Goal: Information Seeking & Learning: Compare options

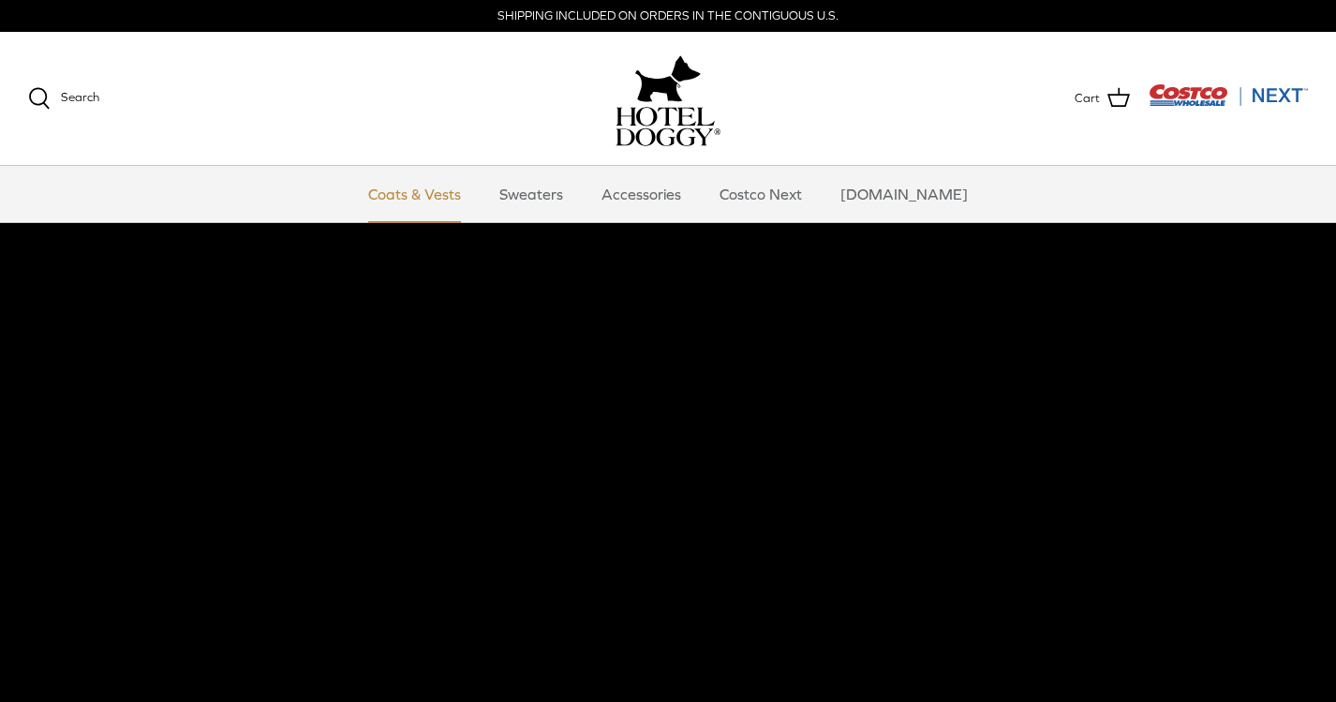
click at [464, 192] on link "Coats & Vests" at bounding box center [414, 194] width 126 height 56
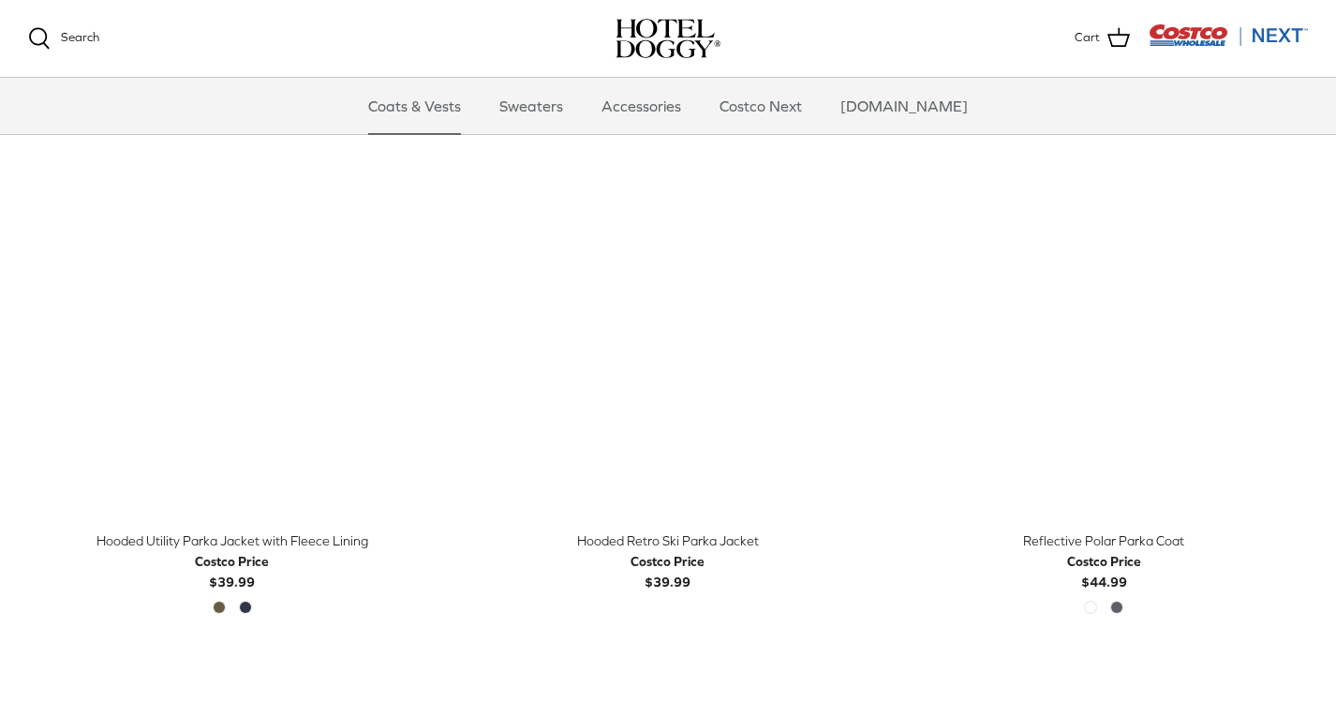
scroll to position [1021, 0]
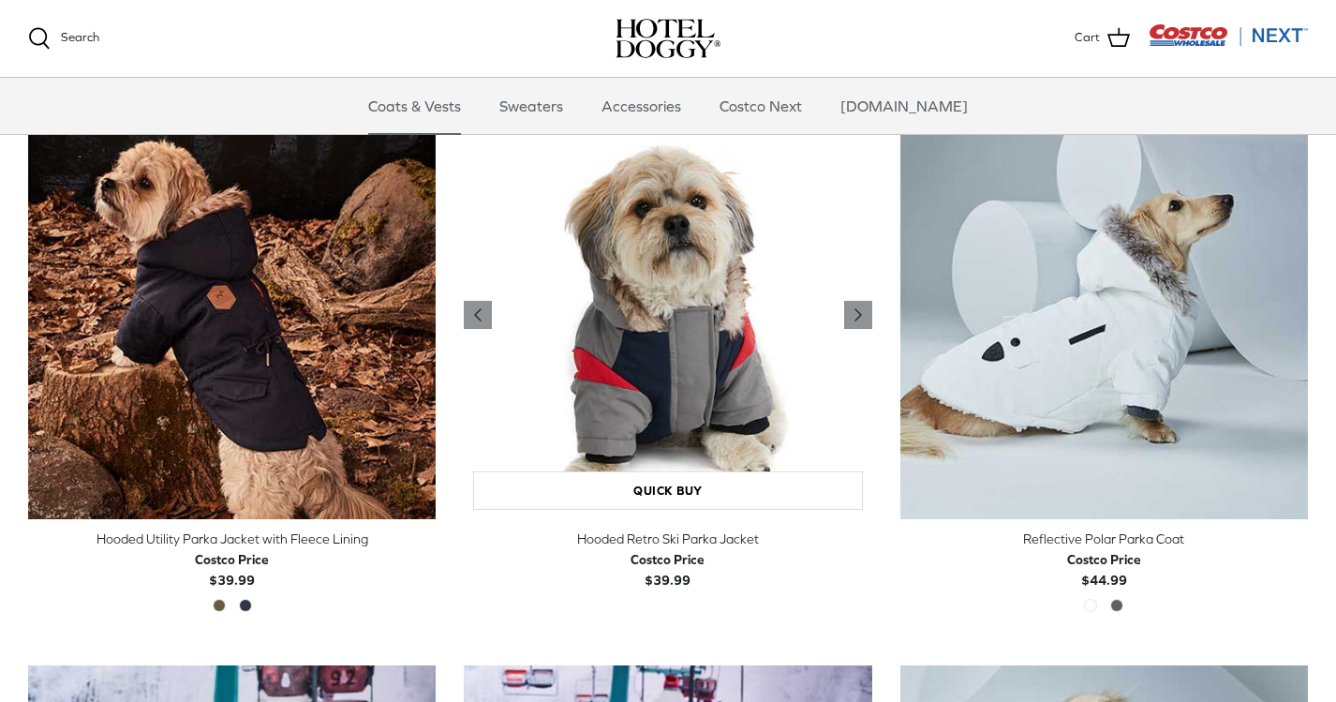
click at [635, 346] on img "Hooded Retro Ski Parka Jacket" at bounding box center [667, 314] width 407 height 407
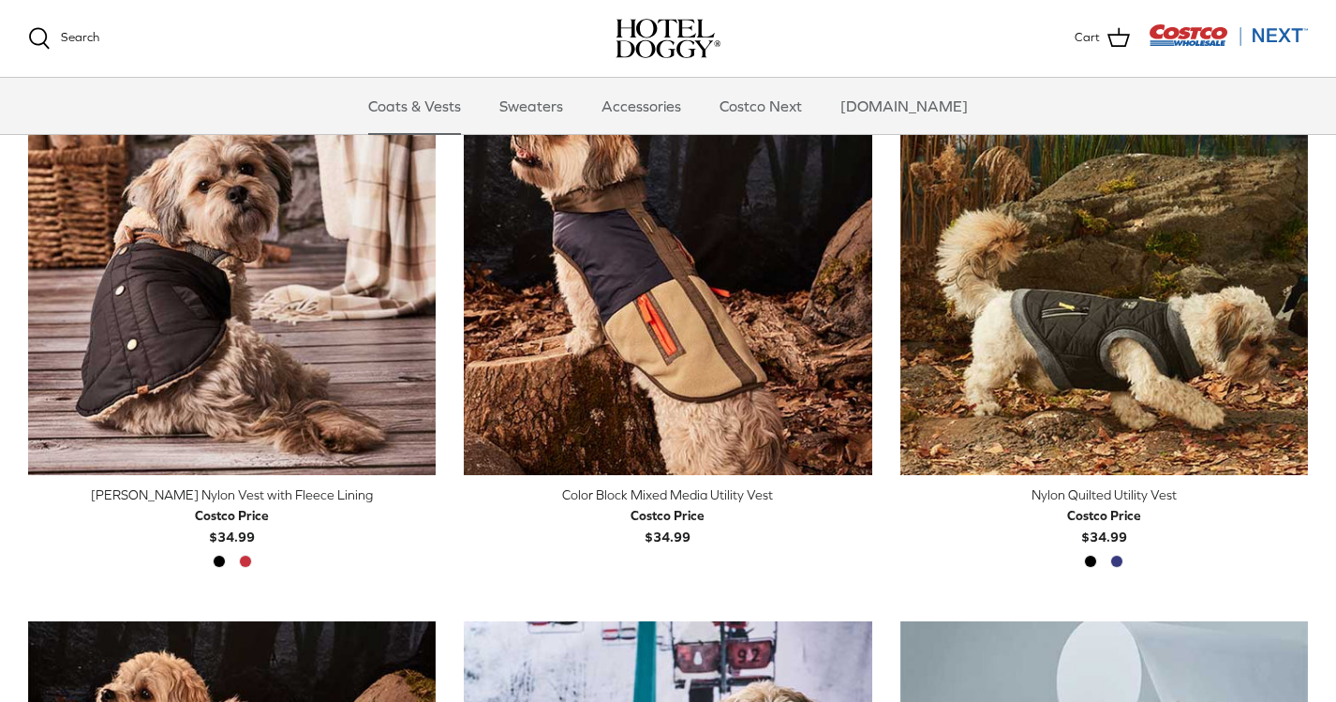
scroll to position [514, 0]
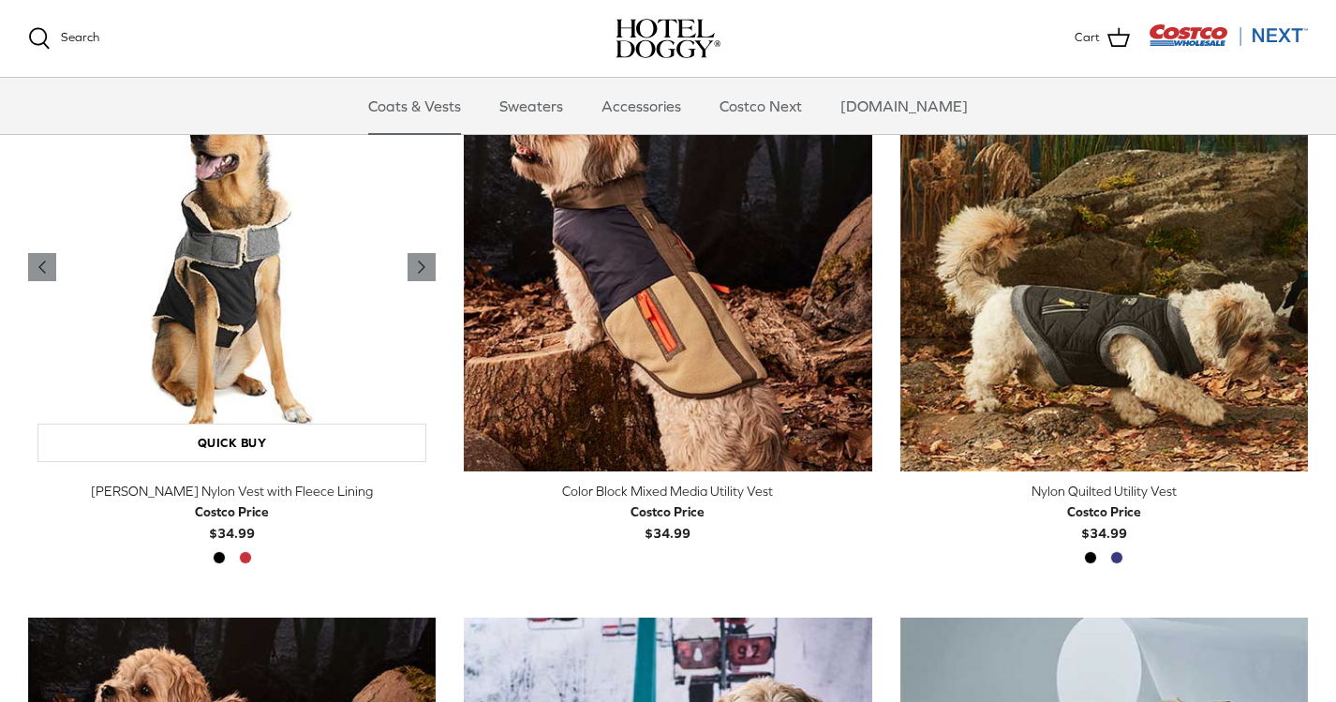
click at [253, 323] on img "Melton Nylon Vest with Fleece Lining" at bounding box center [231, 267] width 407 height 407
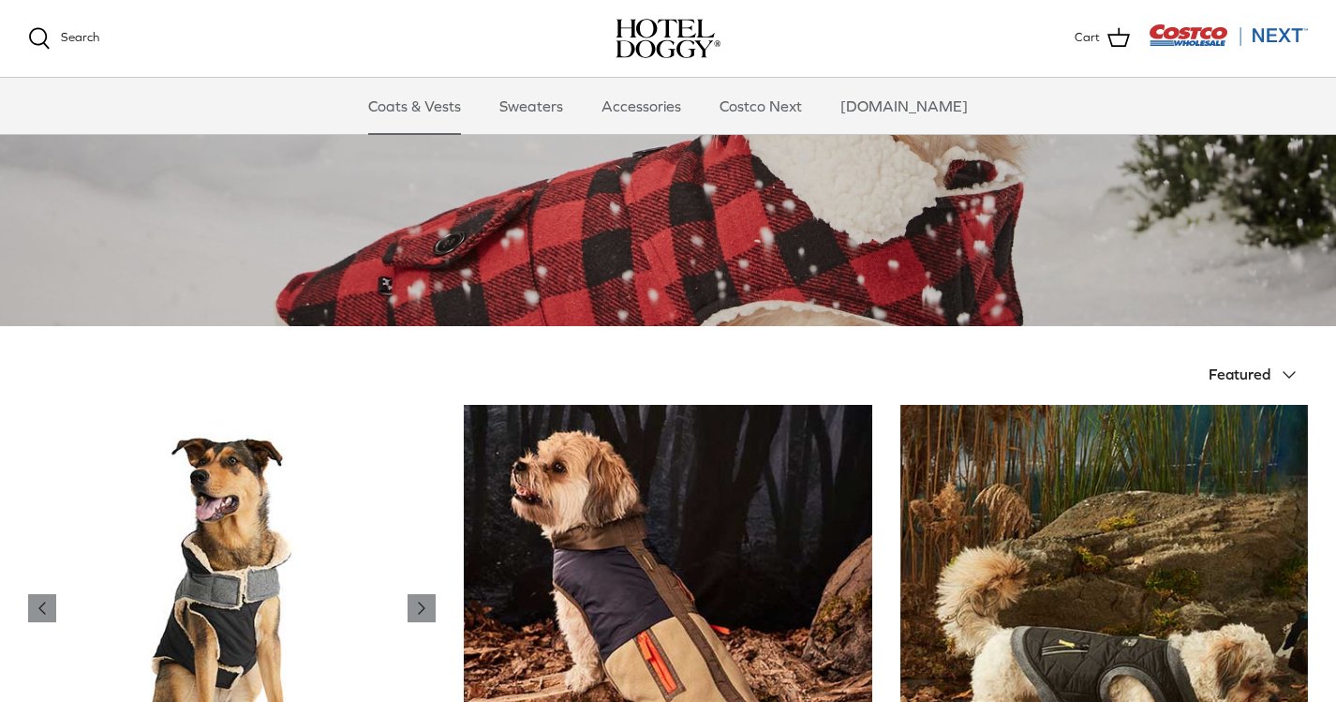
scroll to position [154, 0]
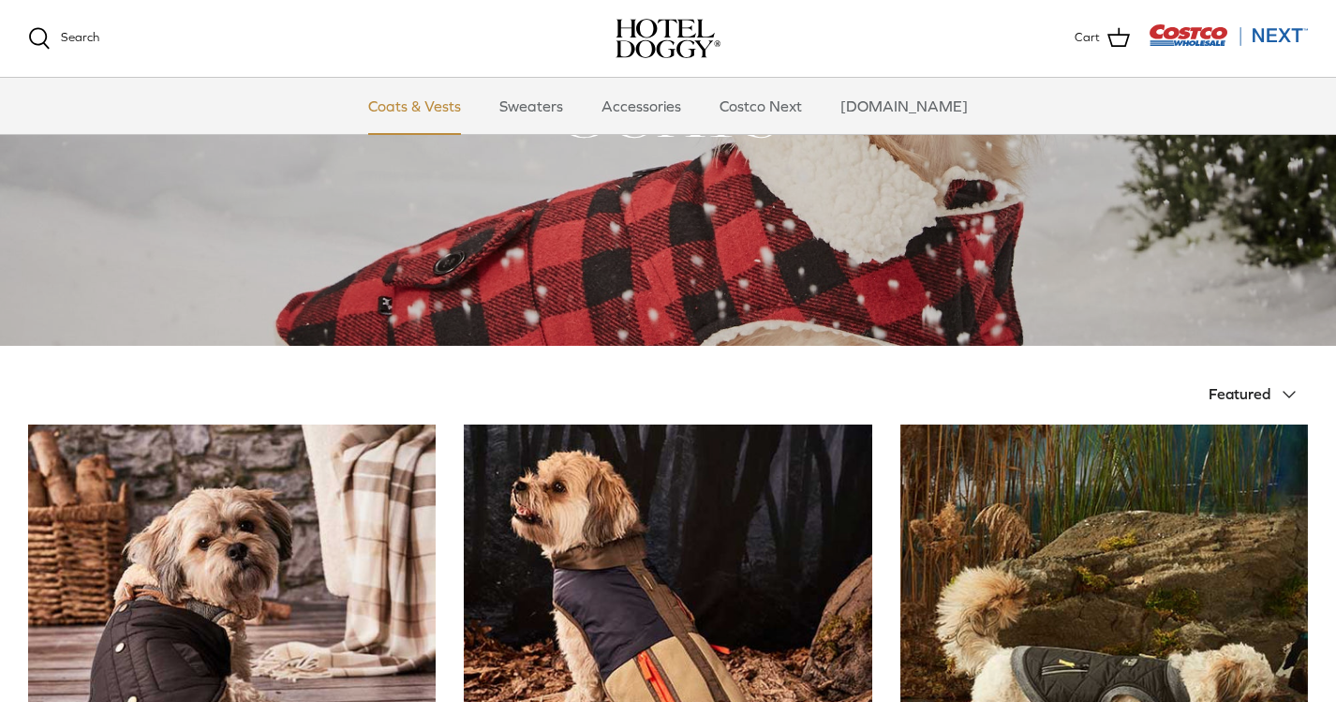
click at [454, 101] on link "Coats & Vests" at bounding box center [414, 106] width 126 height 56
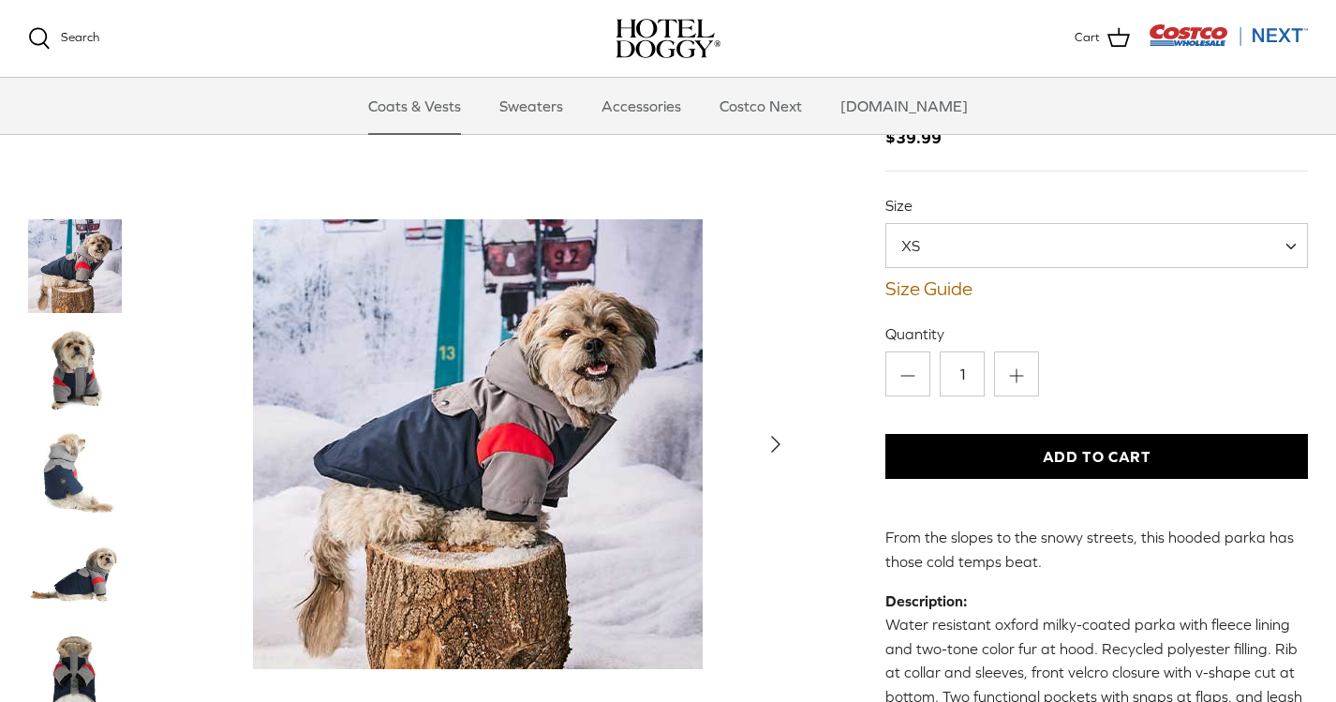
scroll to position [120, 0]
click at [930, 286] on link "Size Guide" at bounding box center [1096, 289] width 422 height 22
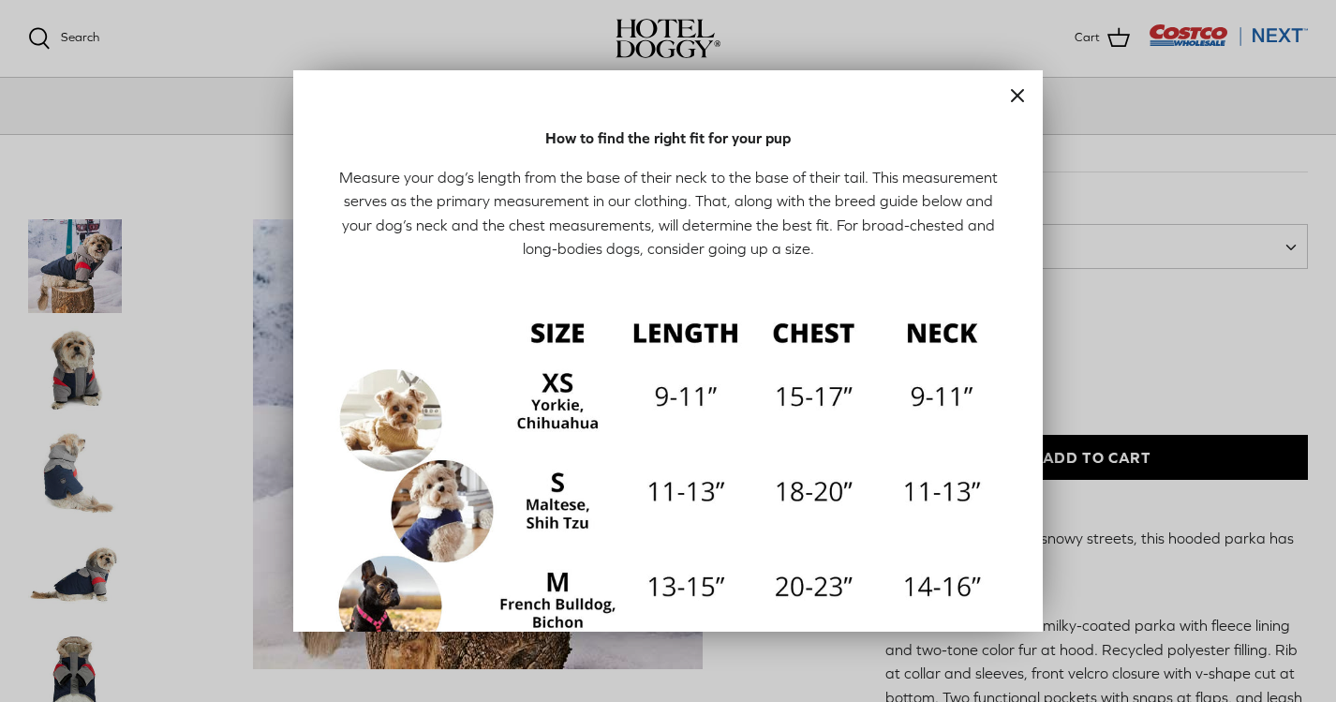
scroll to position [0, 0]
click at [1018, 96] on line "Close" at bounding box center [1017, 95] width 11 height 11
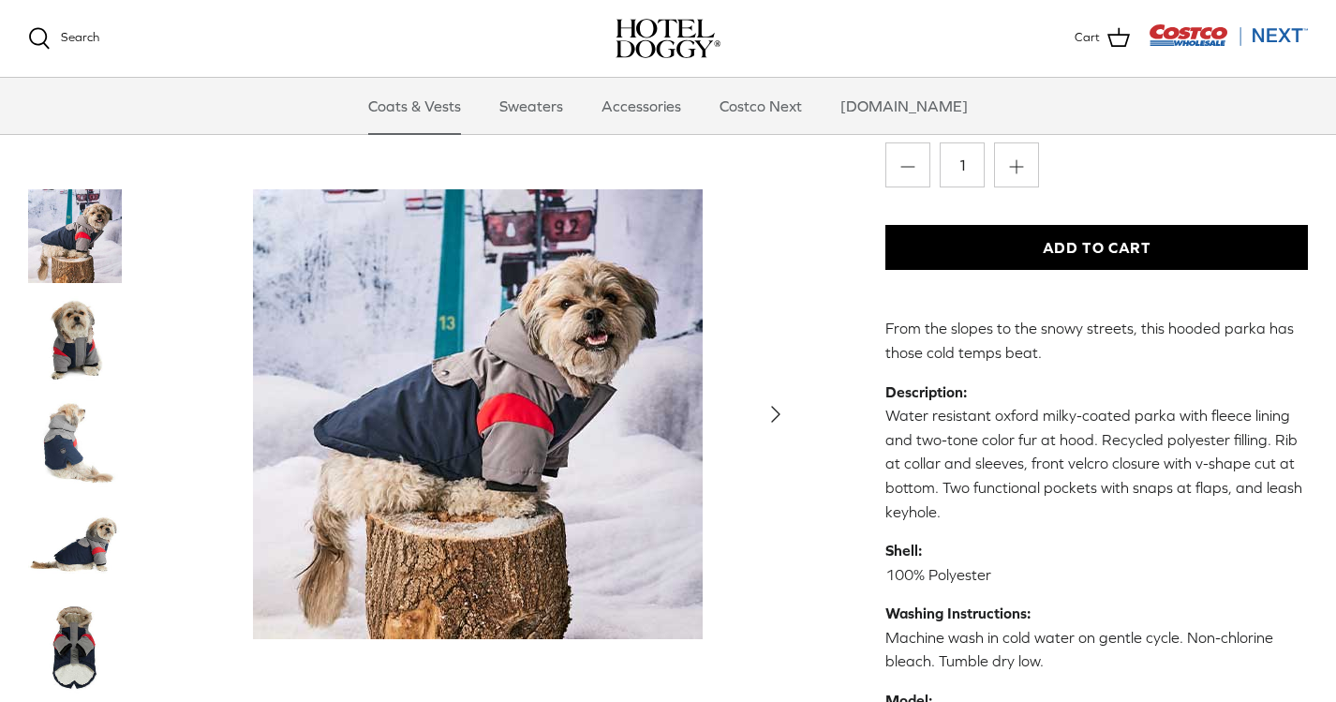
scroll to position [331, 0]
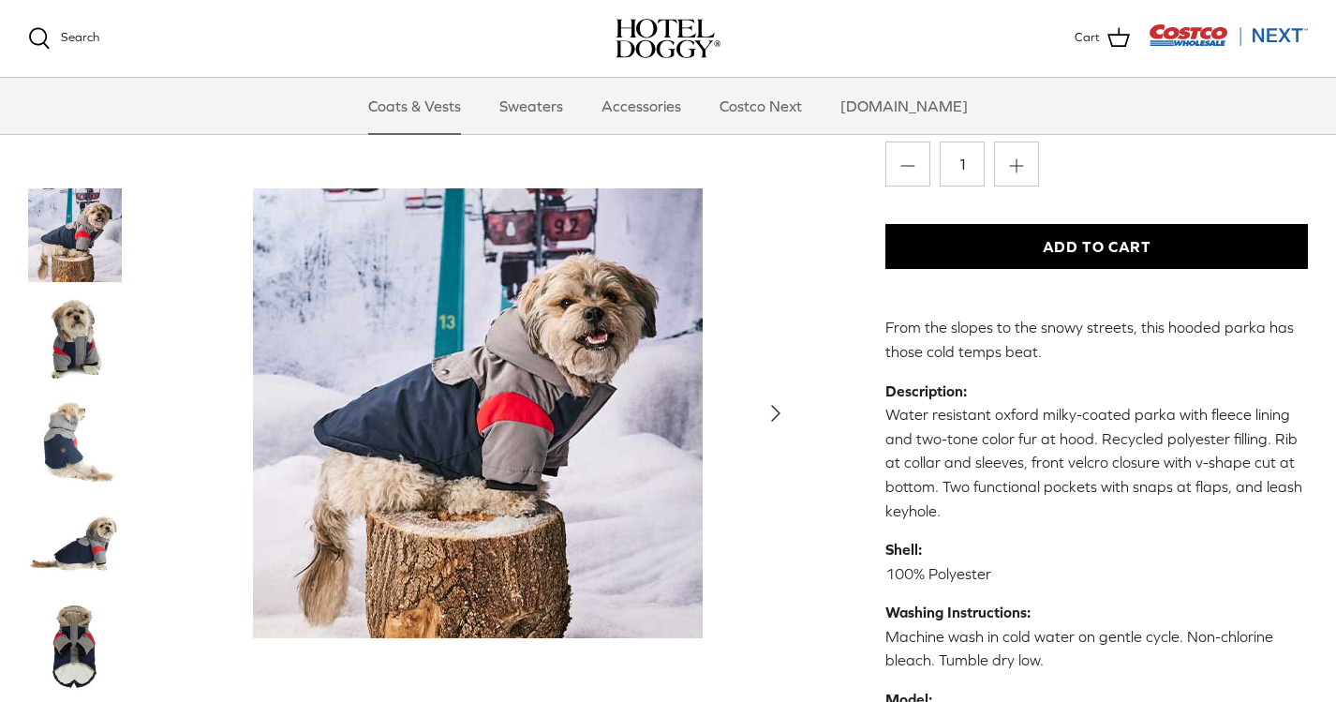
click at [74, 333] on img "Thumbnail Link" at bounding box center [75, 338] width 94 height 94
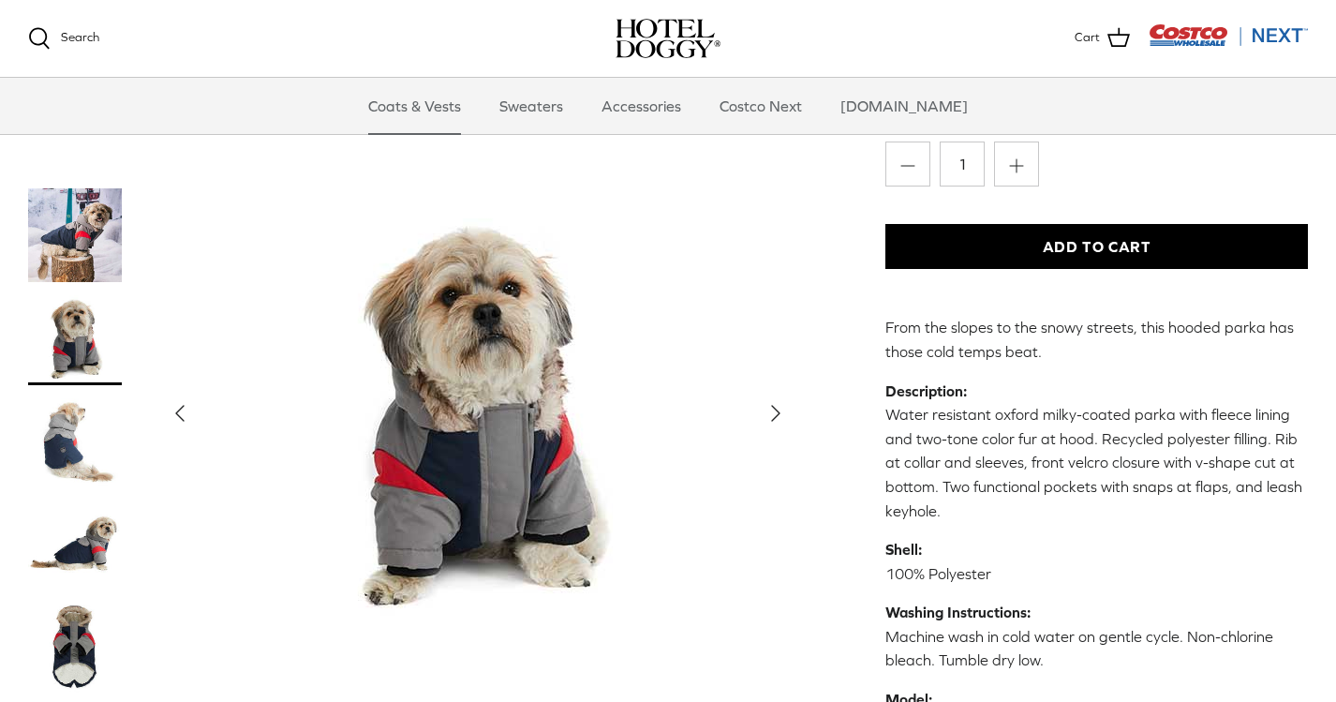
click at [88, 435] on img "Thumbnail Link" at bounding box center [75, 441] width 94 height 94
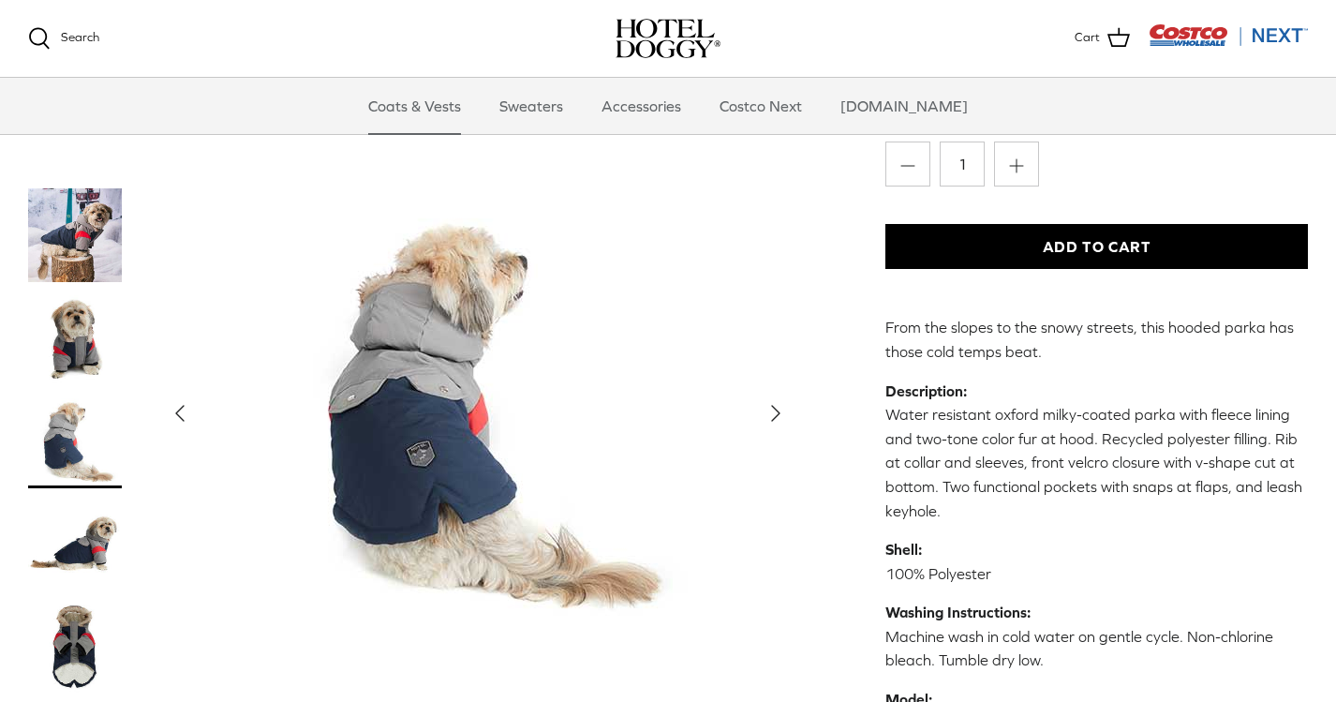
click at [104, 537] on img "Thumbnail Link" at bounding box center [75, 544] width 94 height 94
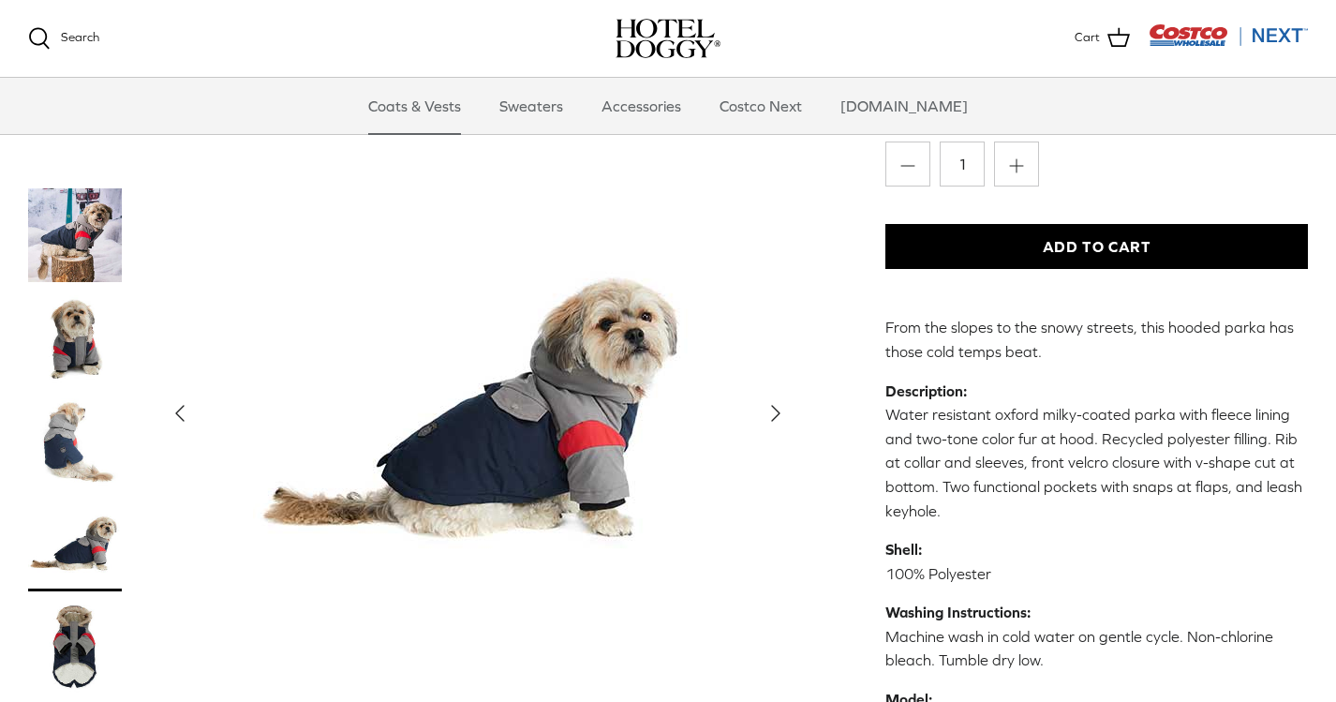
click at [94, 602] on img "Thumbnail Link" at bounding box center [75, 647] width 94 height 94
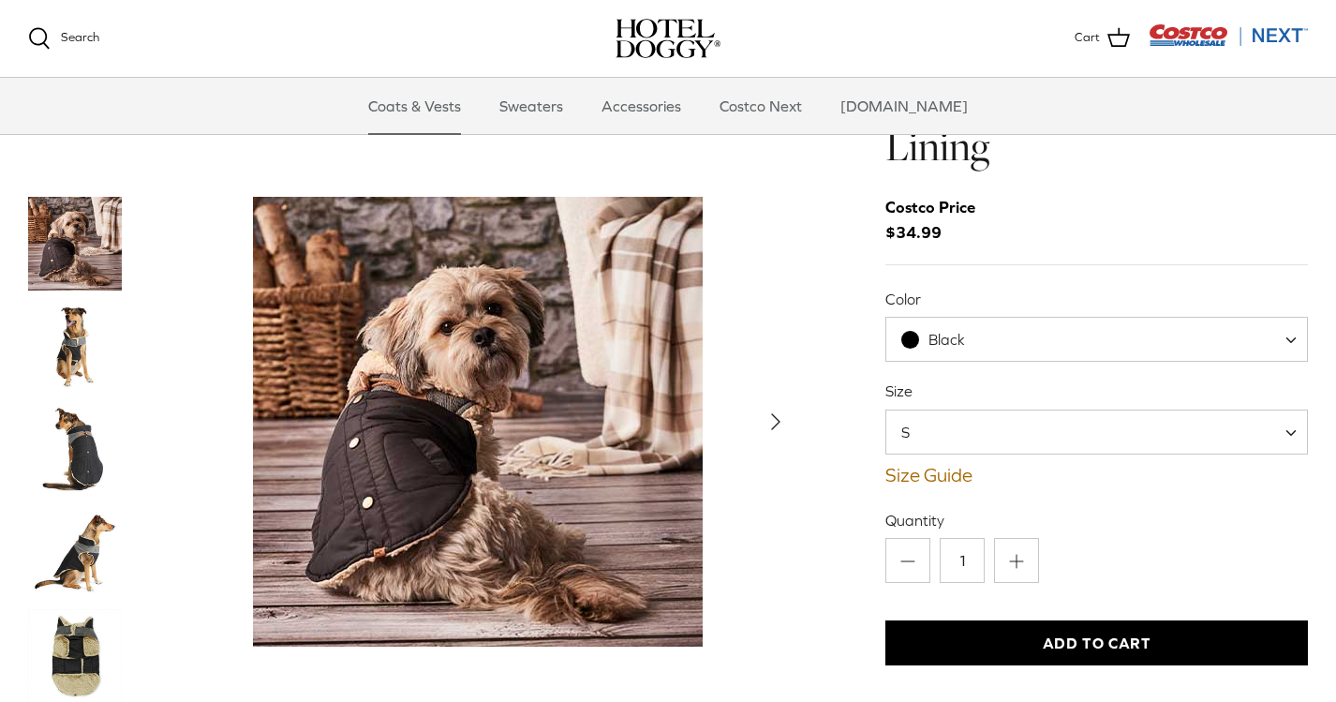
scroll to position [84, 0]
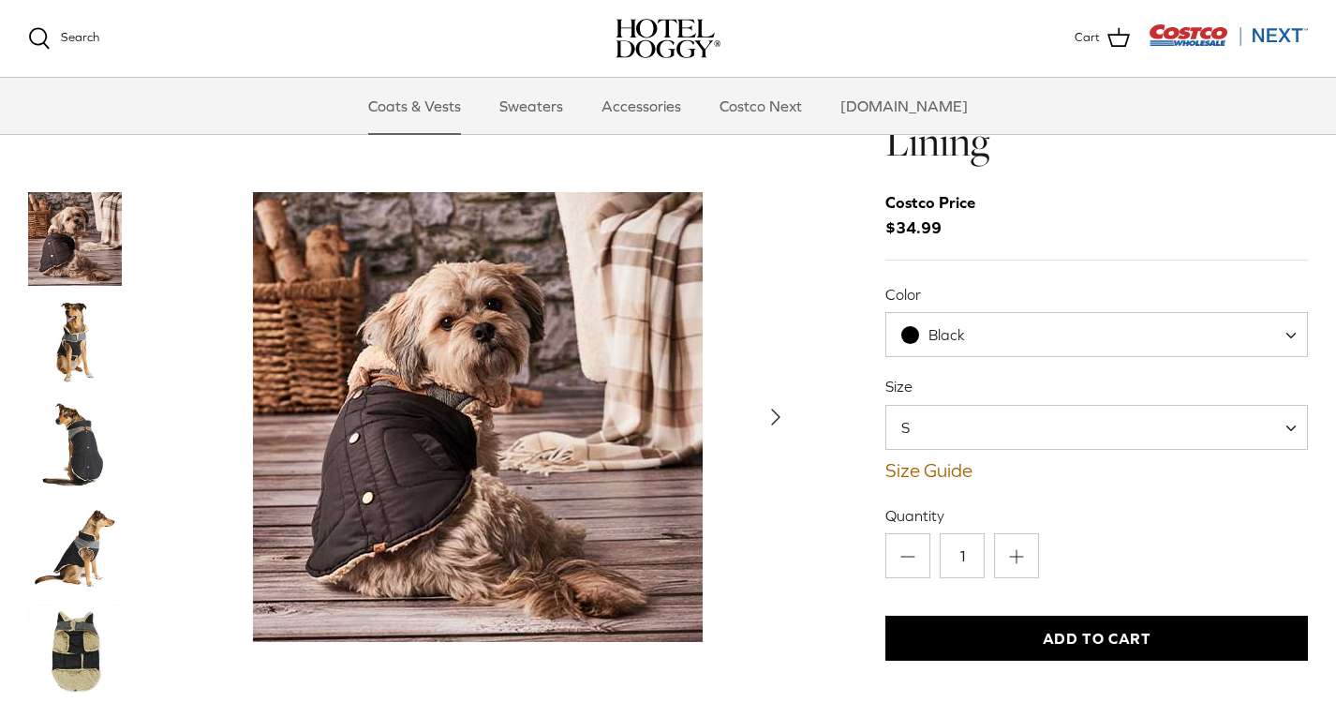
click at [81, 398] on img "Thumbnail Link" at bounding box center [75, 445] width 94 height 94
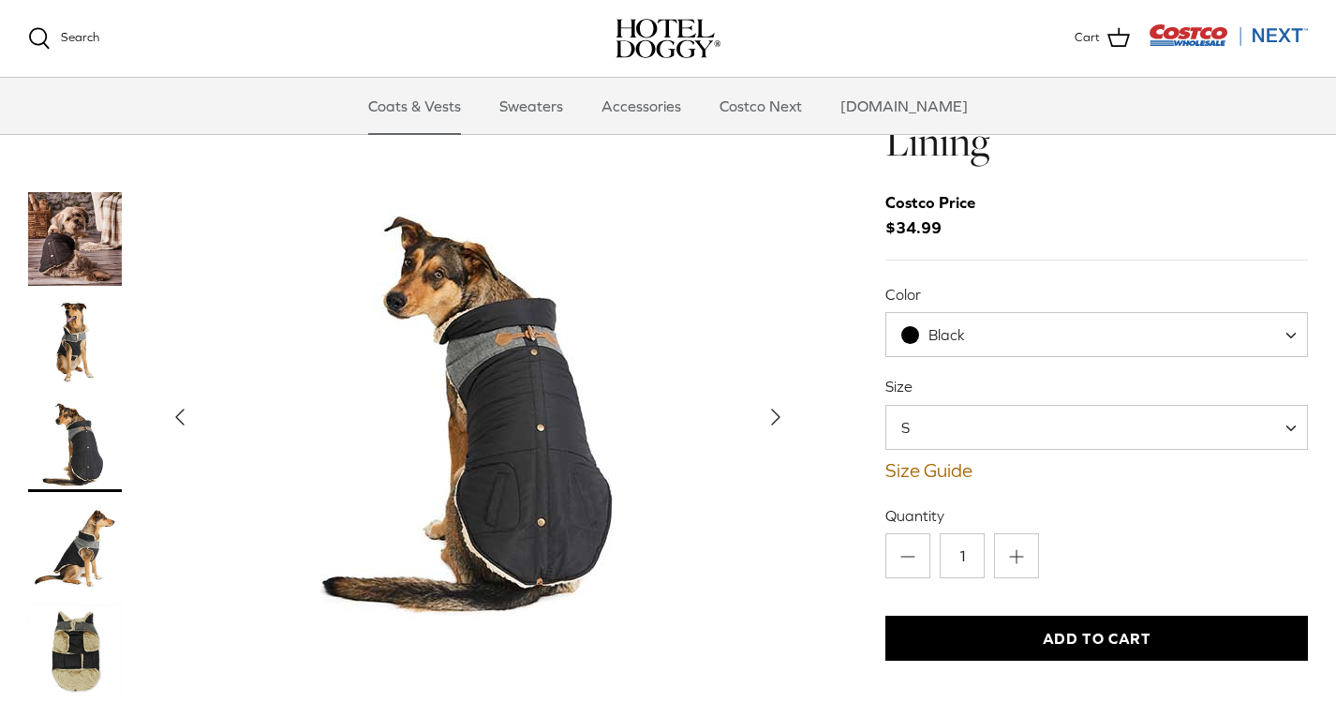
click at [82, 501] on img "Thumbnail Link" at bounding box center [75, 548] width 94 height 94
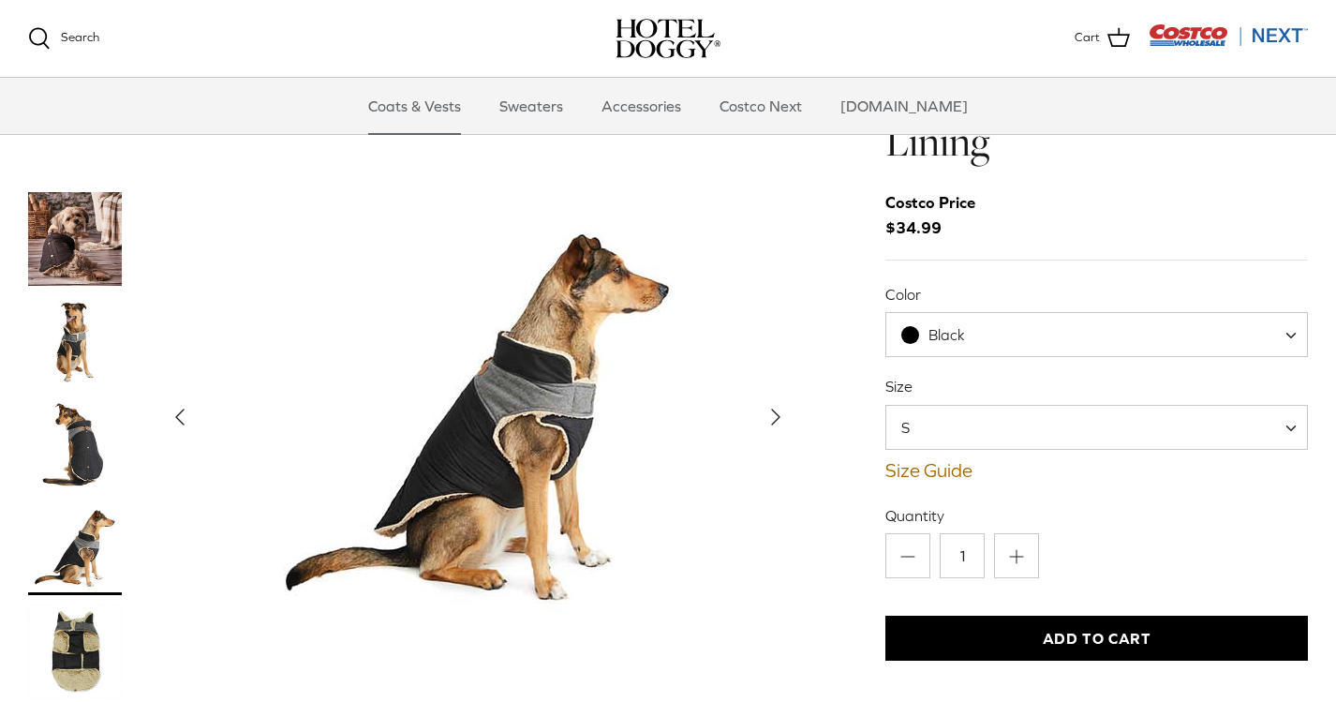
click at [85, 604] on img "Thumbnail Link" at bounding box center [75, 651] width 94 height 94
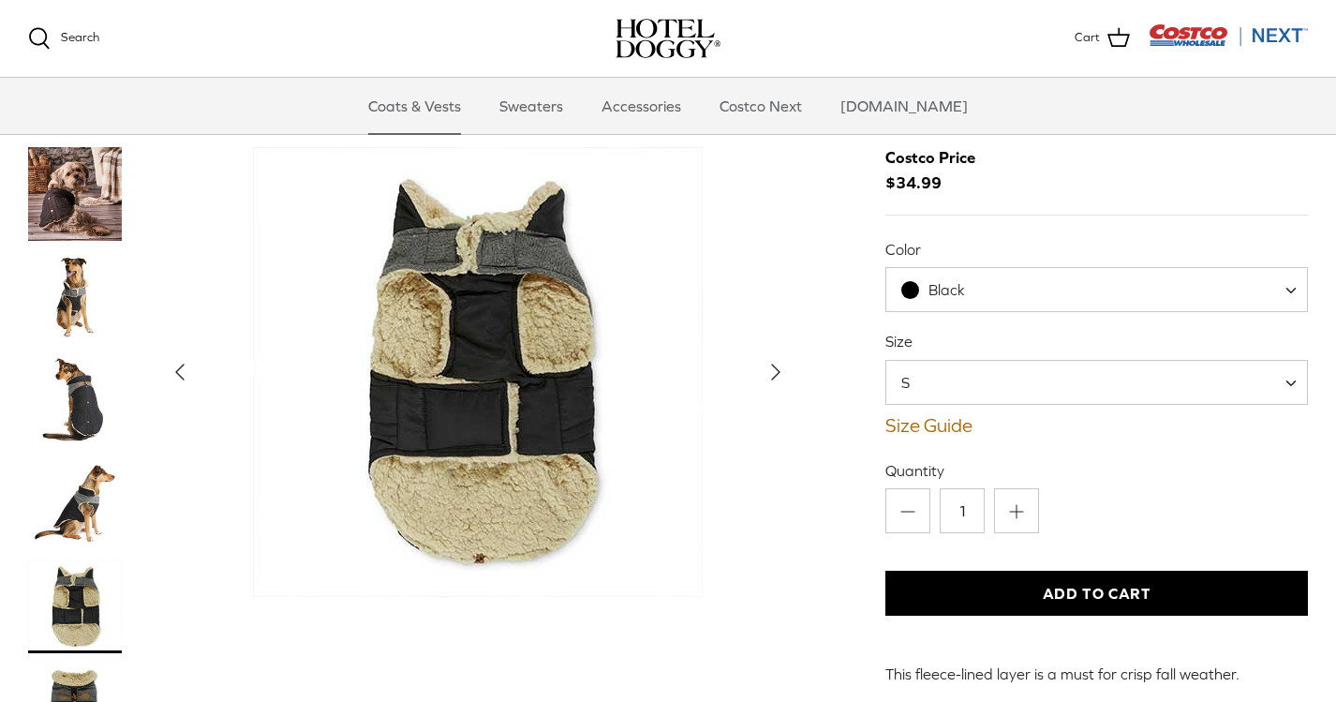
scroll to position [132, 0]
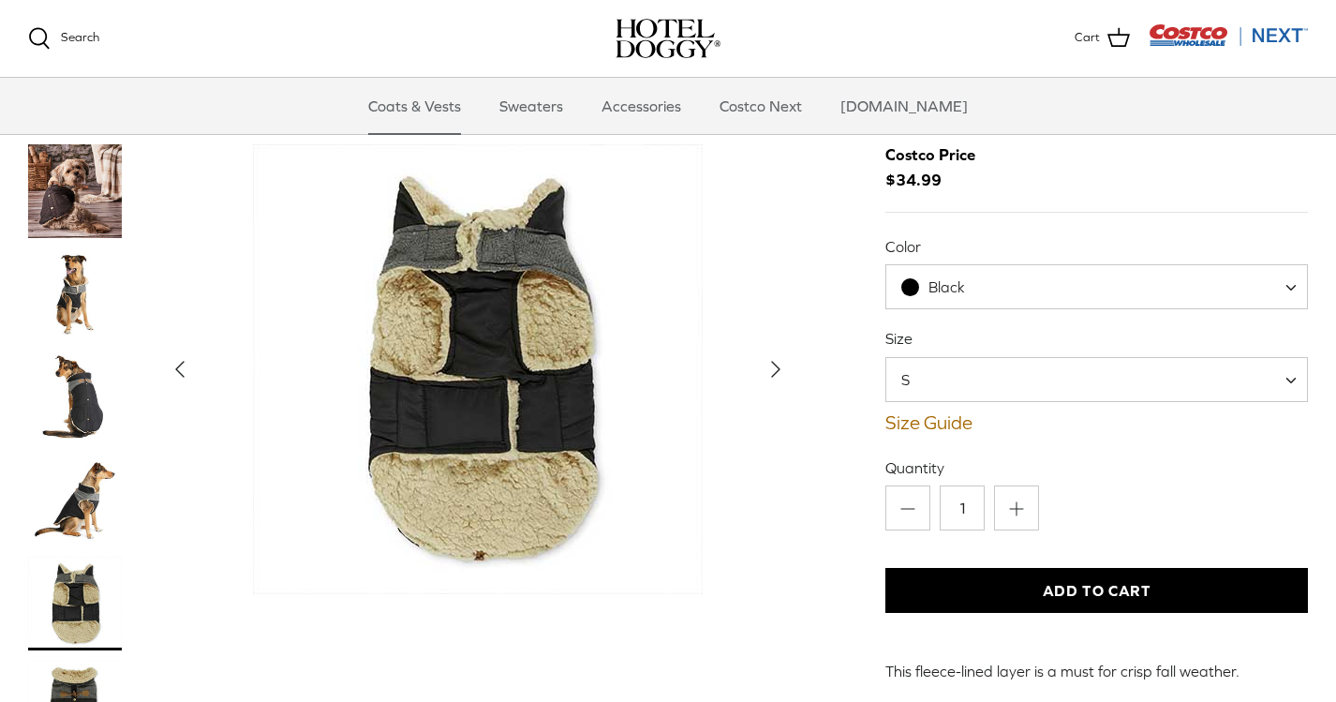
click at [70, 659] on img "Thumbnail Link" at bounding box center [75, 706] width 94 height 94
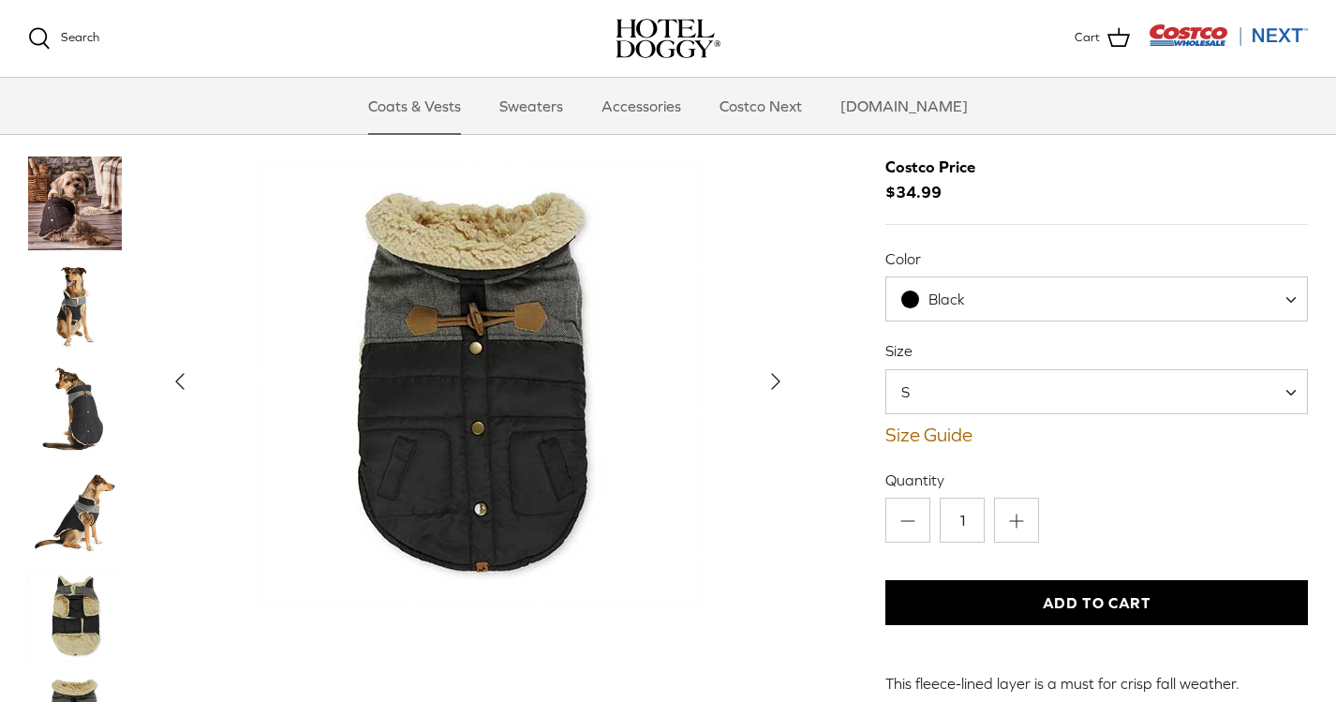
scroll to position [123, 0]
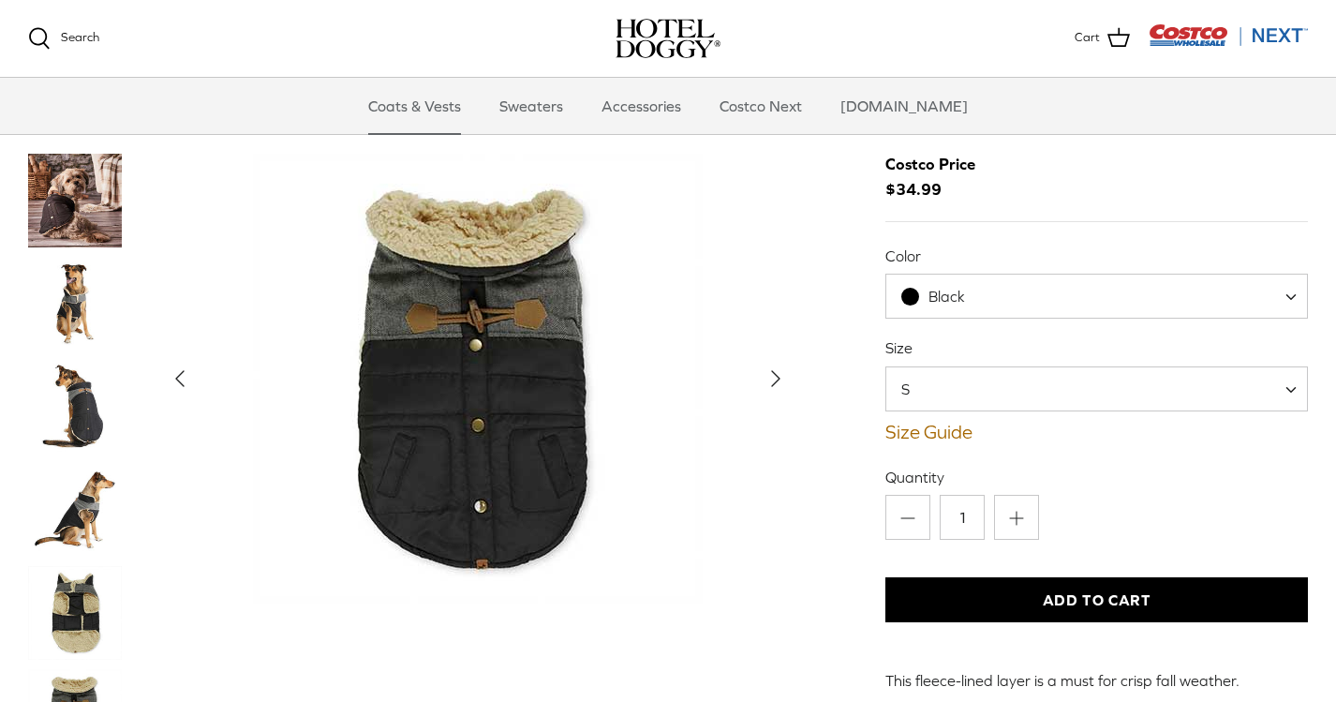
click at [956, 366] on span "S" at bounding box center [1096, 388] width 422 height 45
click at [838, 372] on div "Left Right" at bounding box center [668, 680] width 1336 height 1419
click at [924, 421] on link "Size Guide" at bounding box center [1096, 432] width 422 height 22
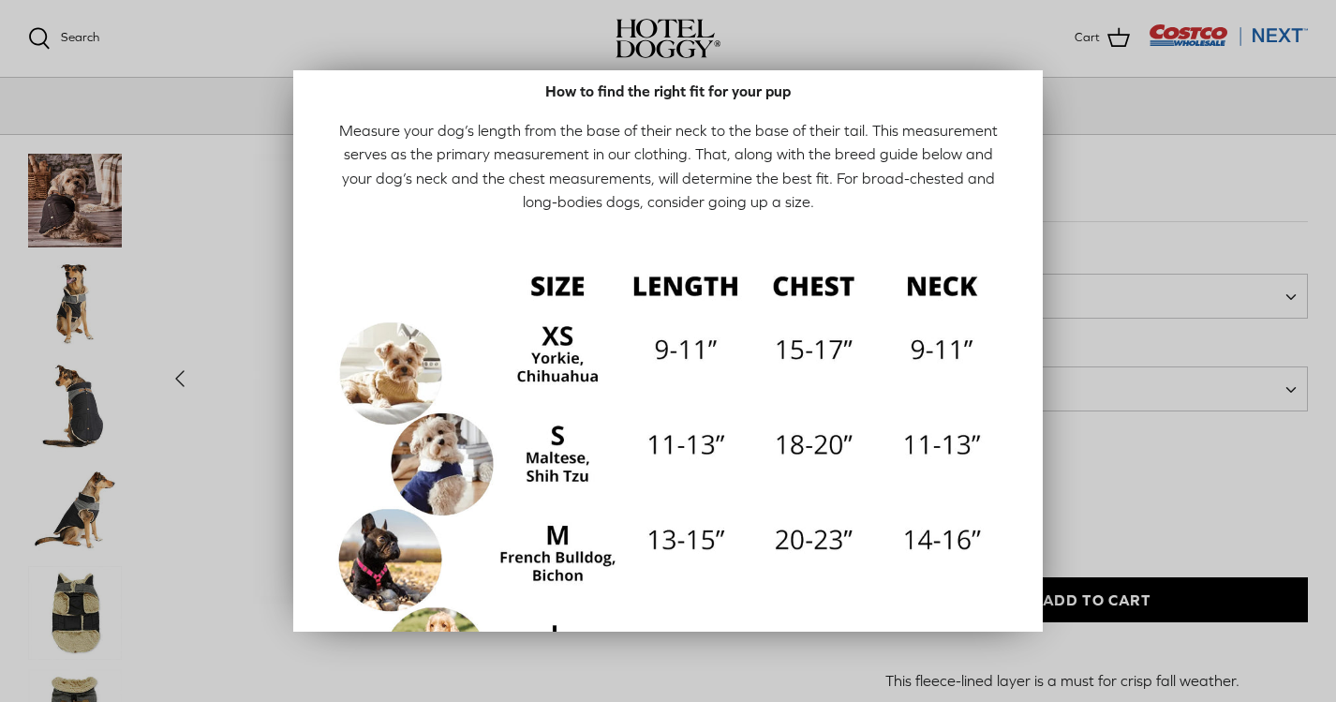
scroll to position [49, 0]
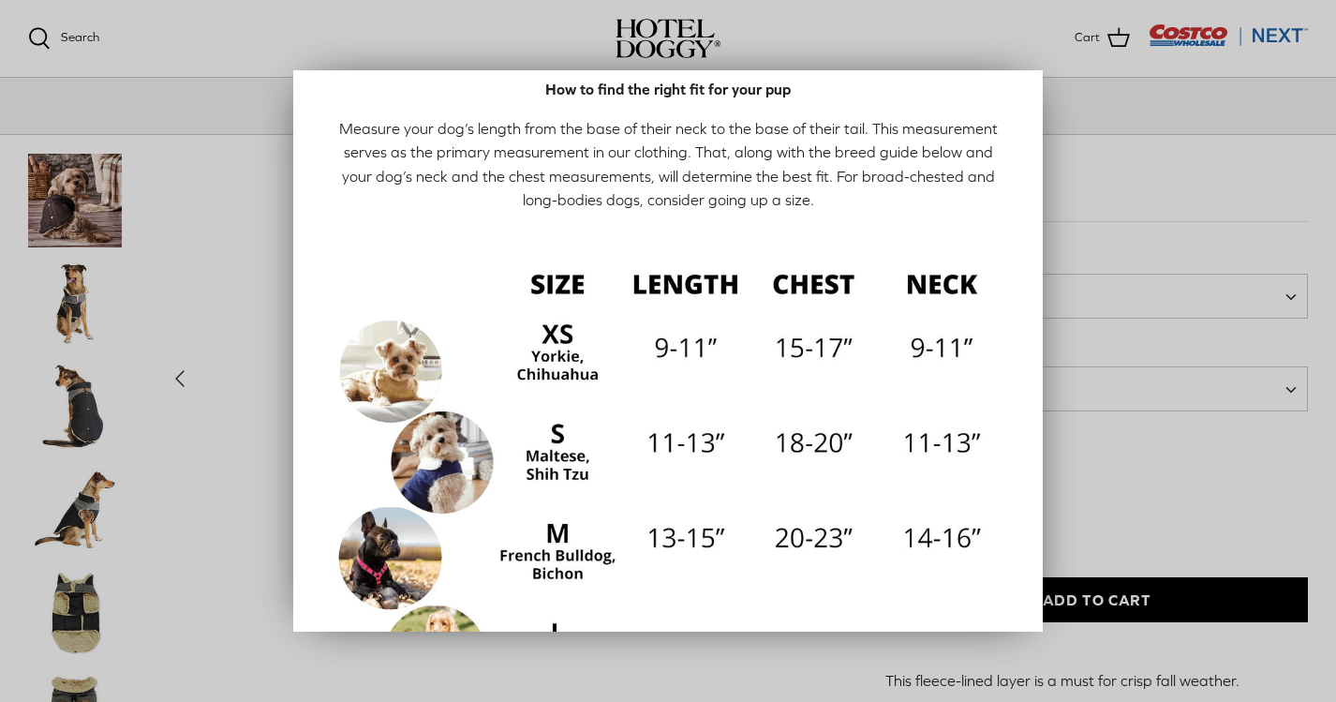
click at [1234, 111] on div at bounding box center [668, 351] width 1336 height 702
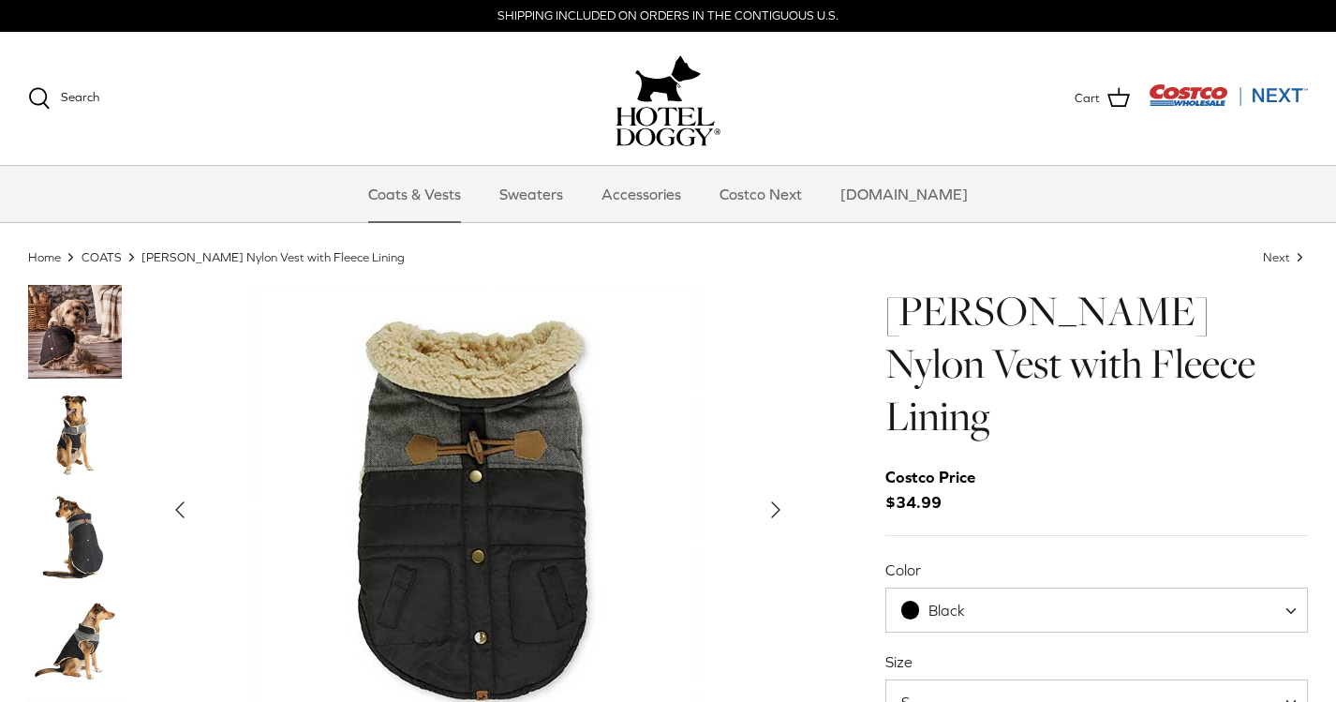
scroll to position [0, 0]
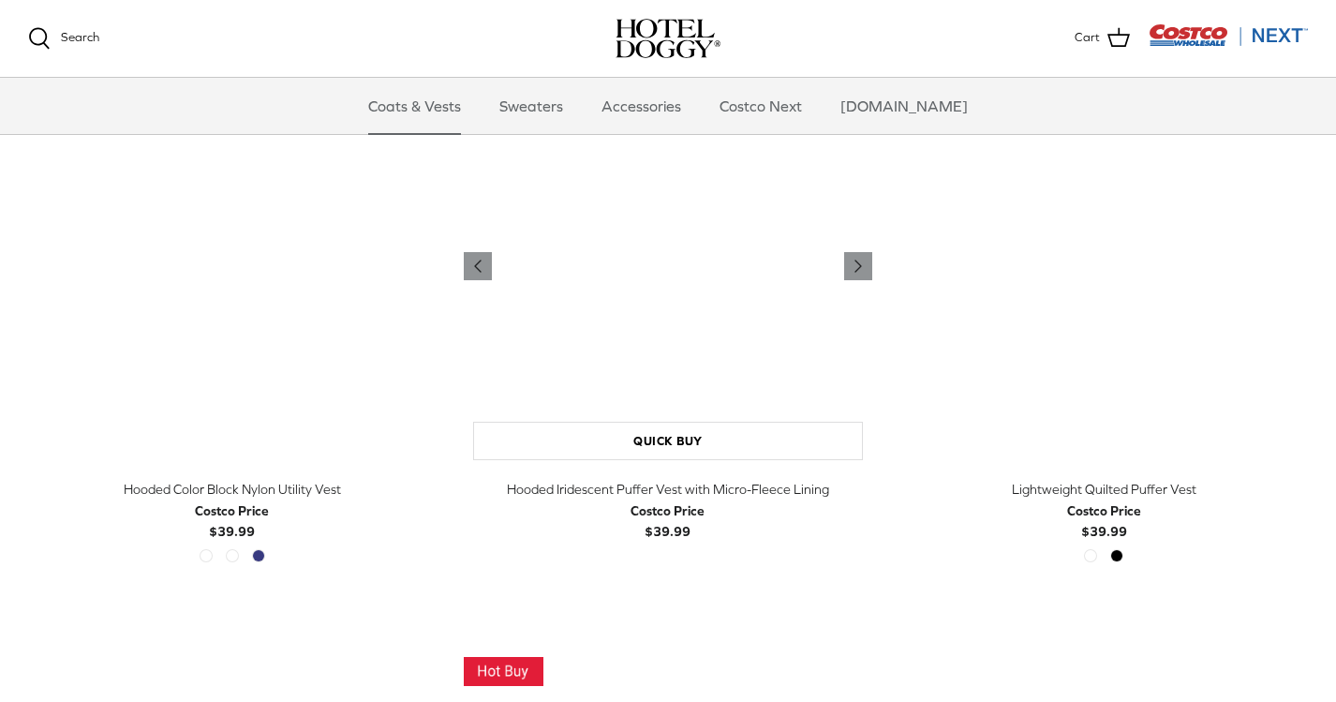
scroll to position [1633, 0]
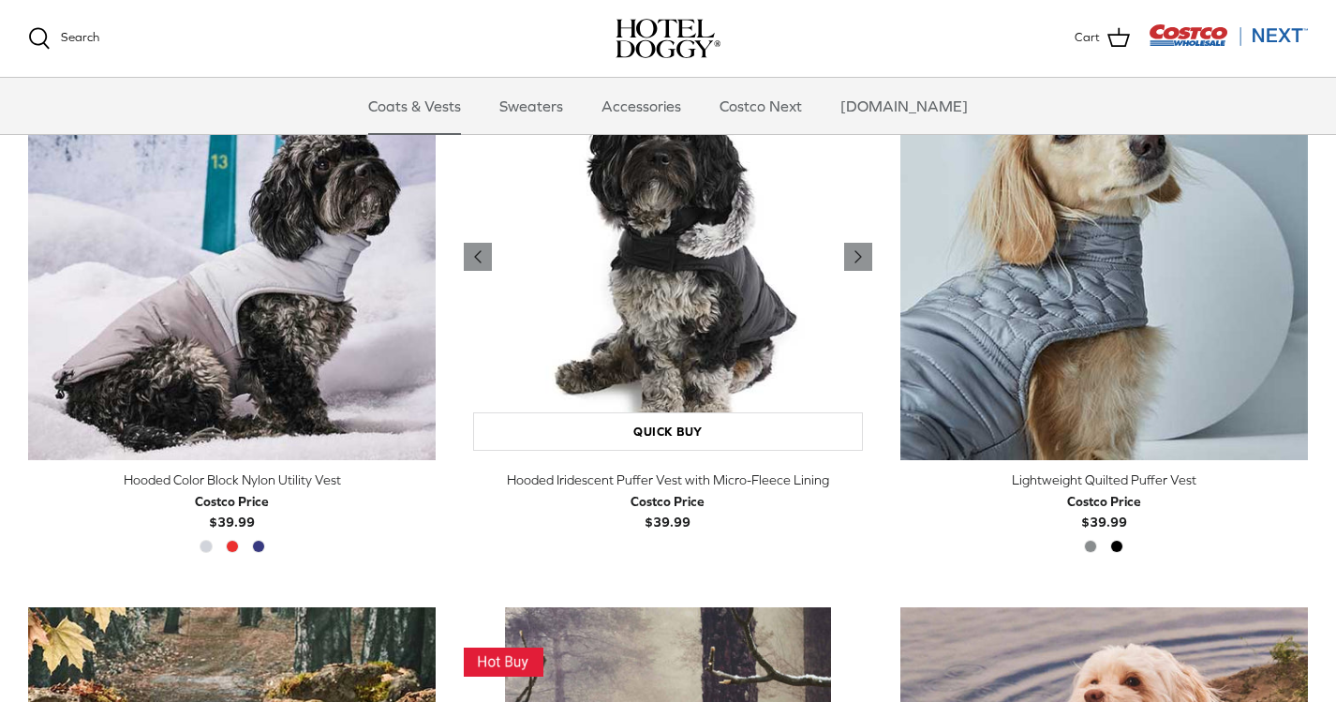
click at [695, 324] on img "Hooded Iridescent Puffer Vest with Micro-Fleece Lining" at bounding box center [667, 255] width 407 height 407
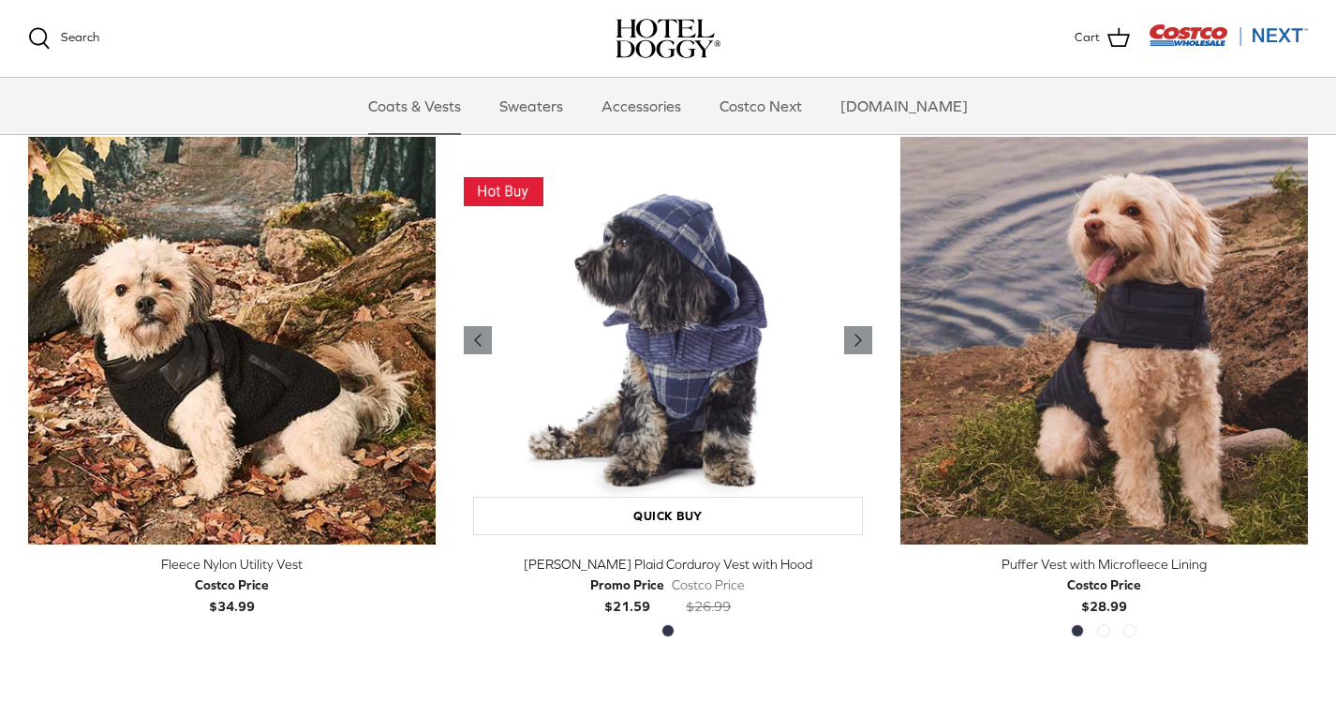
scroll to position [2107, 0]
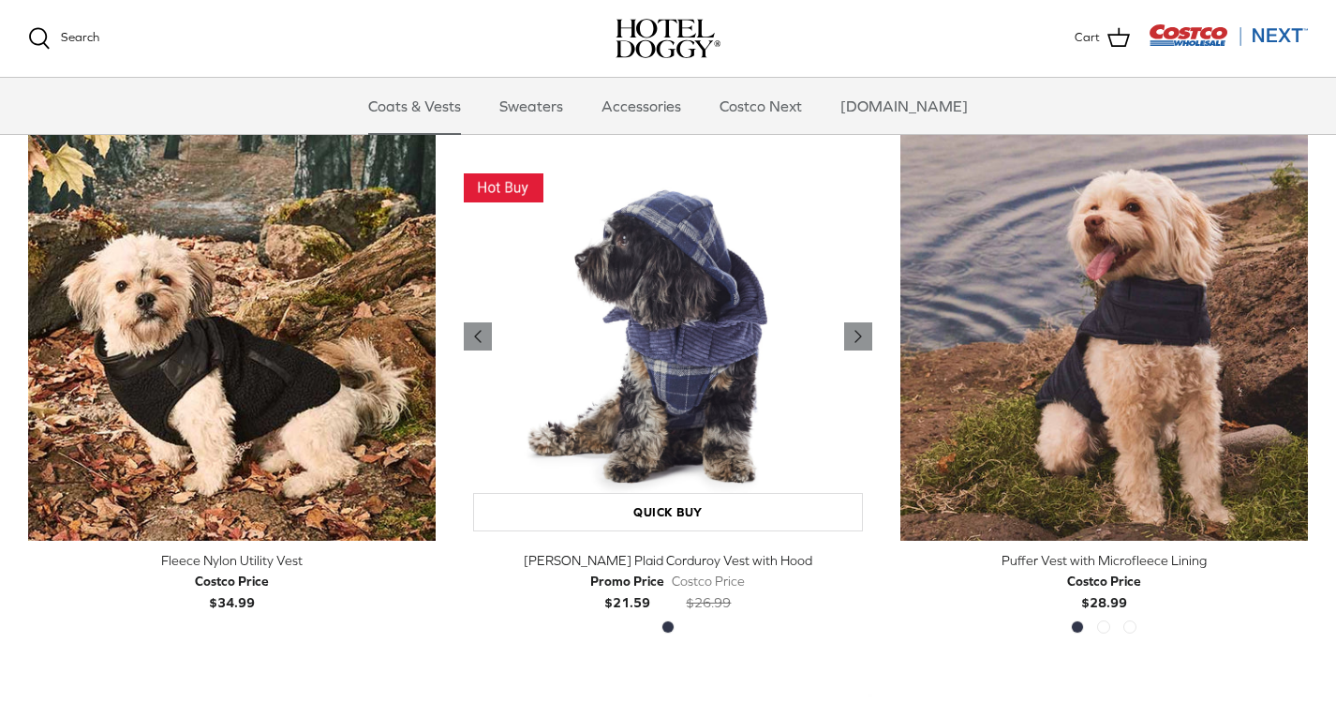
click at [675, 342] on img "Melton Plaid Corduroy Vest with Hood" at bounding box center [667, 336] width 407 height 407
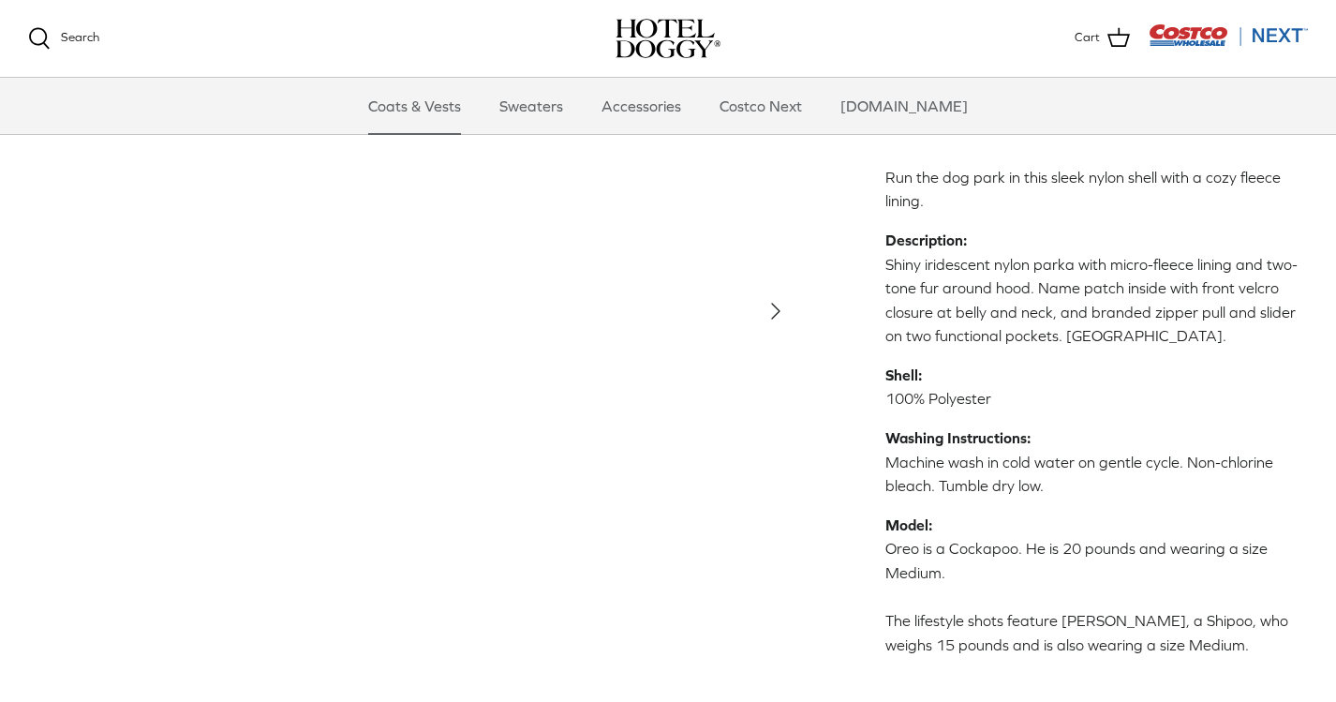
scroll to position [574, 0]
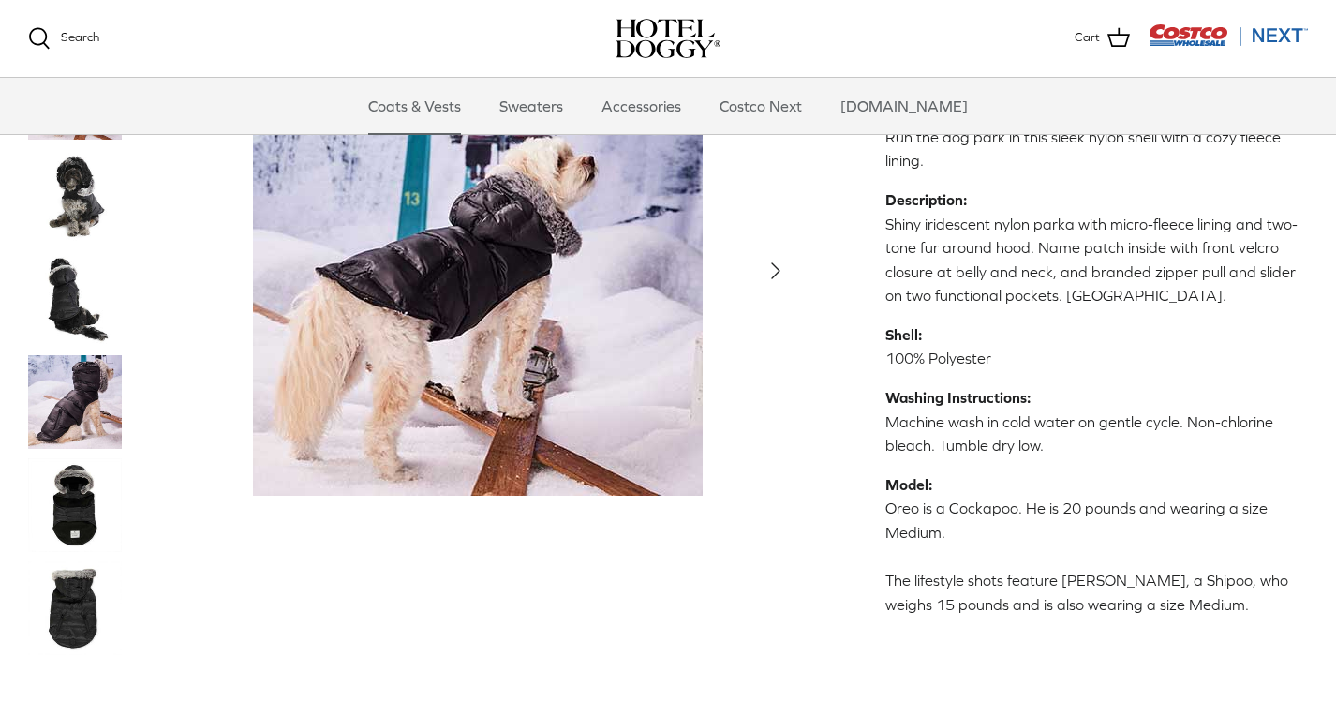
click at [81, 468] on img "Thumbnail Link" at bounding box center [75, 504] width 94 height 94
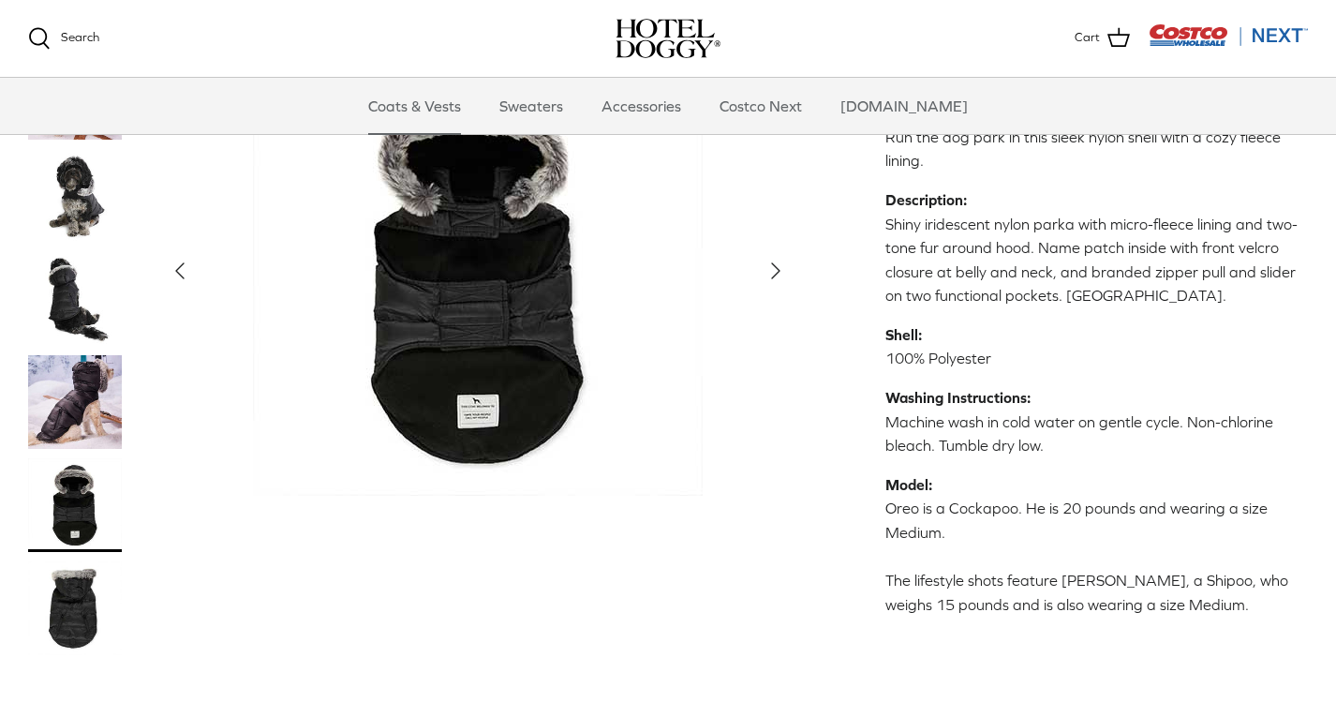
click at [85, 571] on img "Thumbnail Link" at bounding box center [75, 607] width 94 height 94
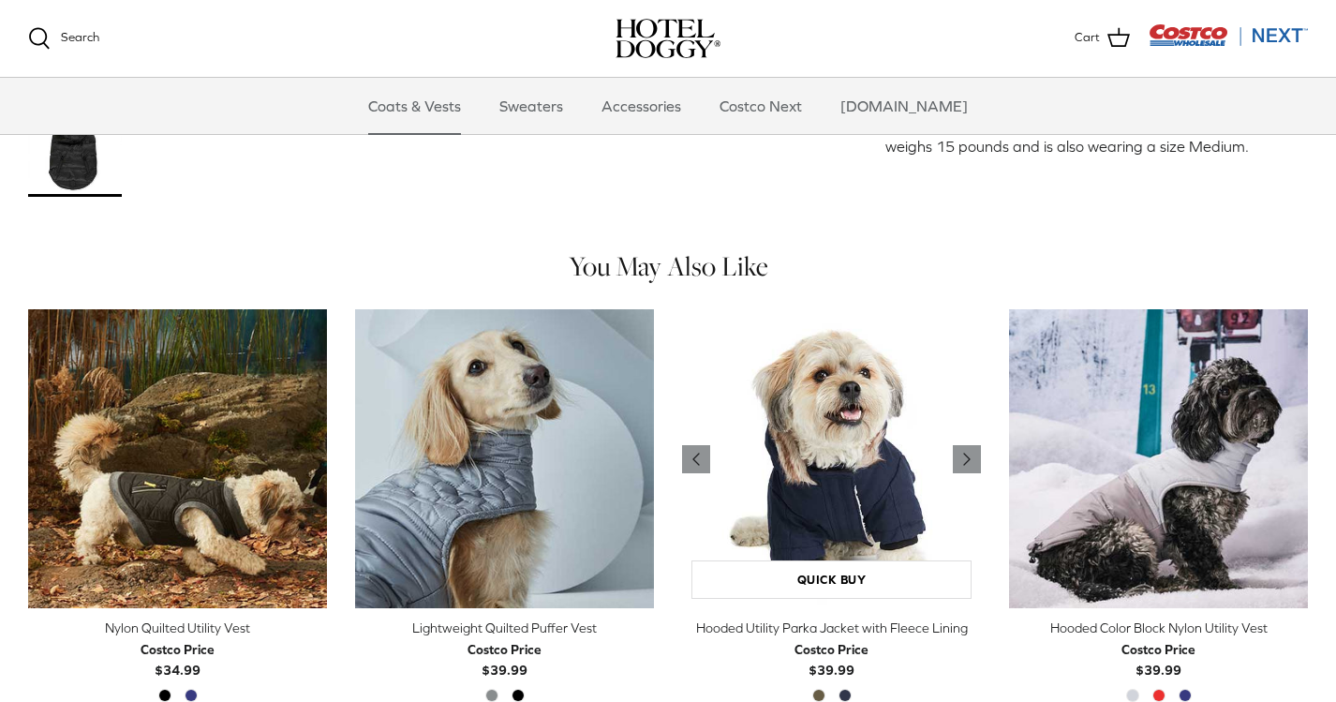
scroll to position [1036, 0]
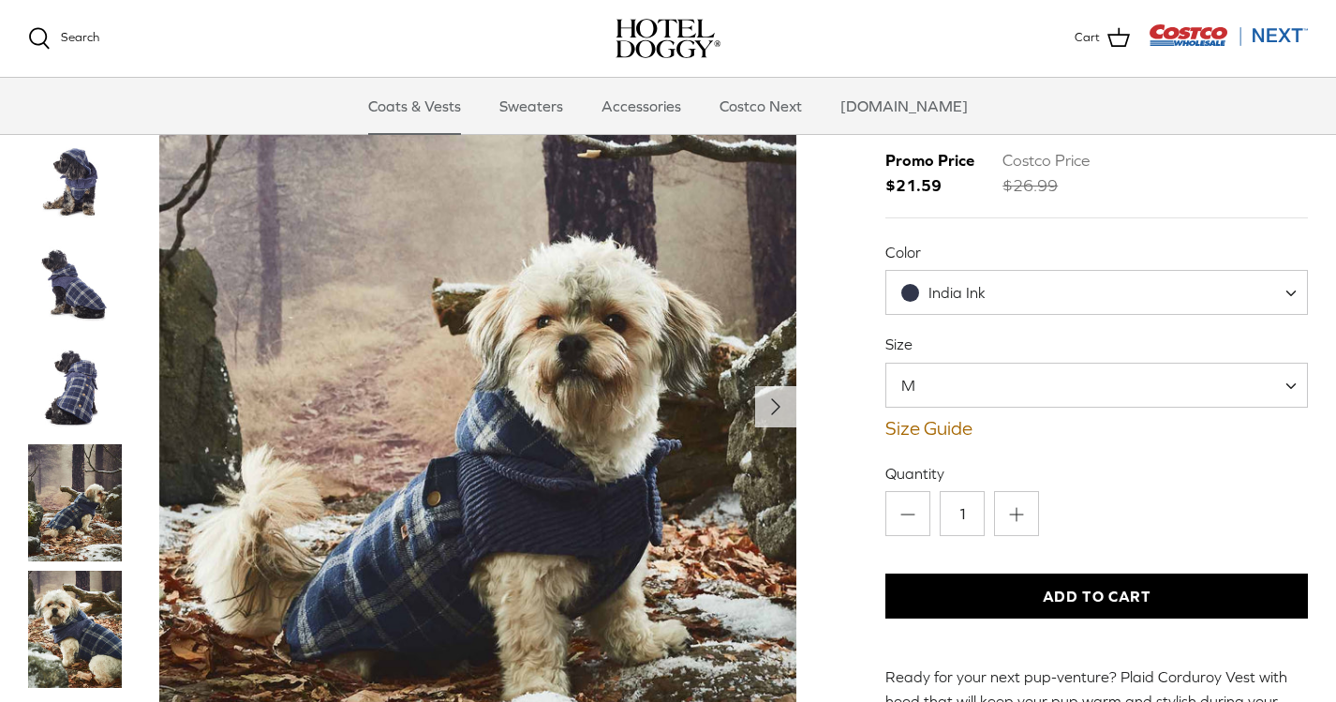
scroll to position [132, 0]
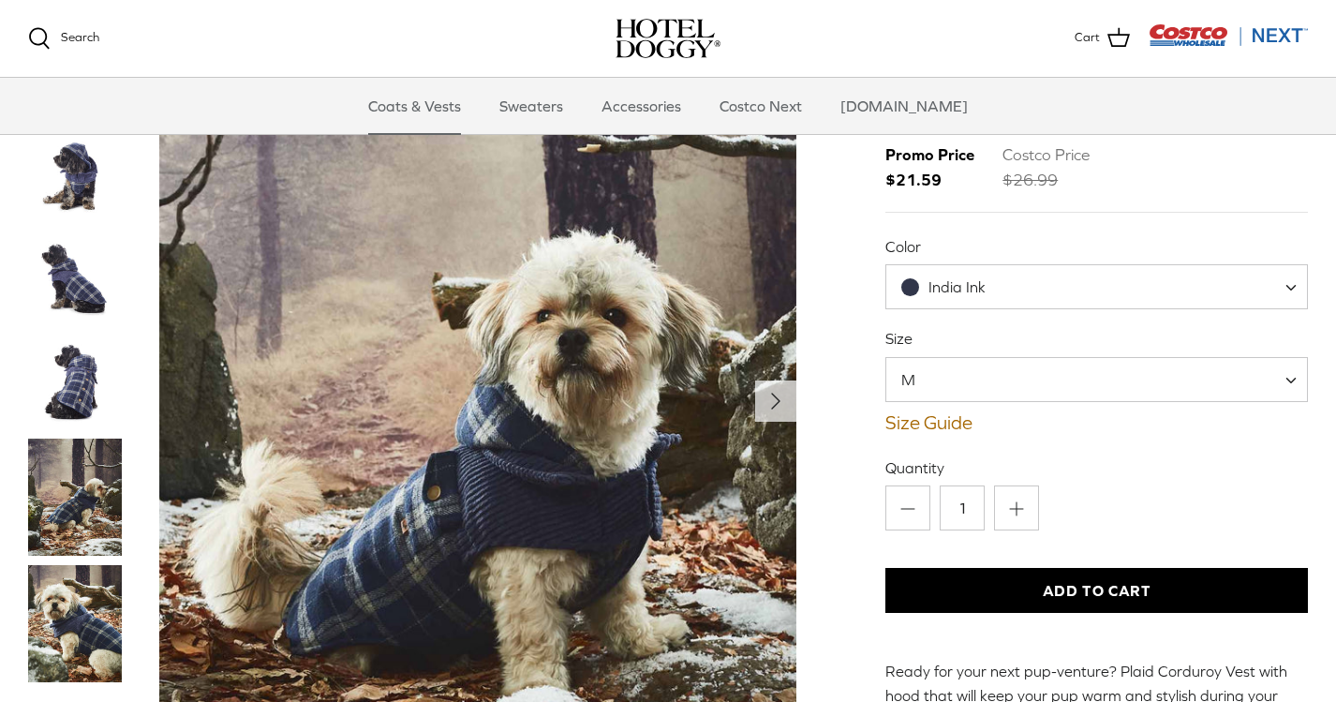
click at [970, 277] on div "India Ink" at bounding box center [943, 287] width 84 height 20
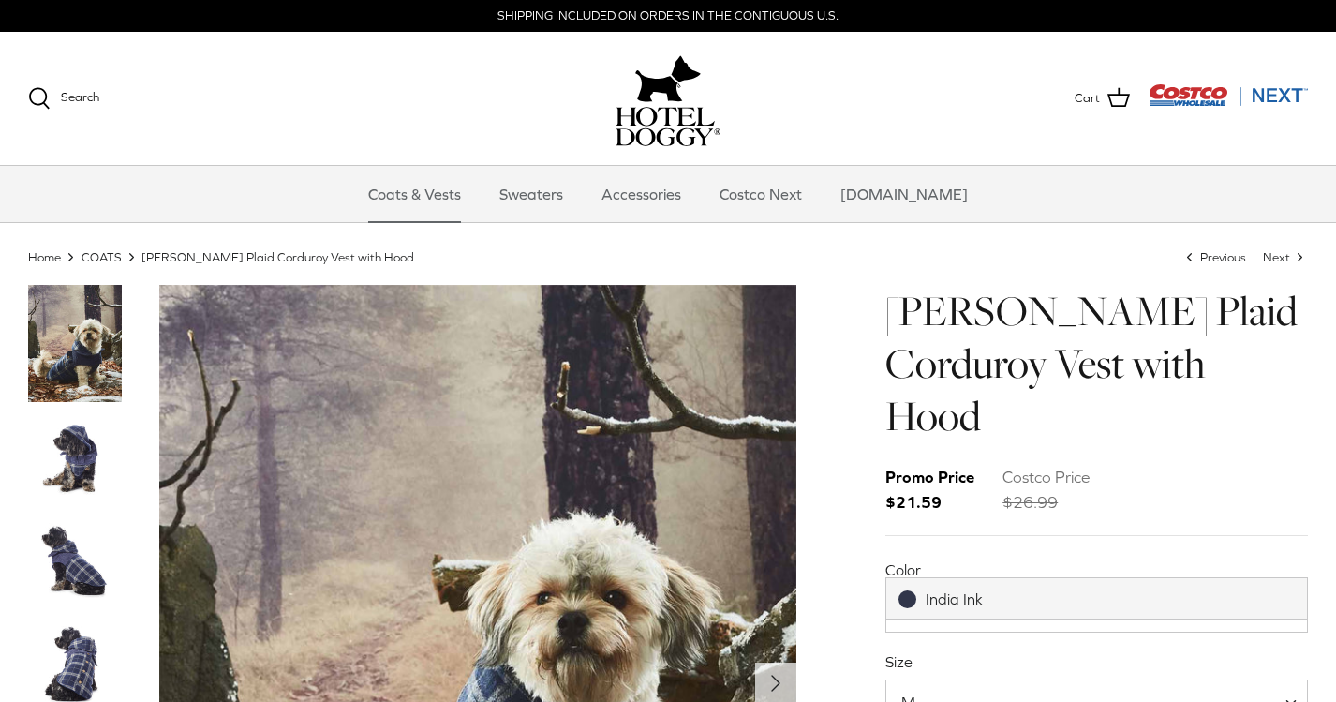
scroll to position [0, 0]
click at [648, 185] on link "Accessories" at bounding box center [640, 194] width 113 height 56
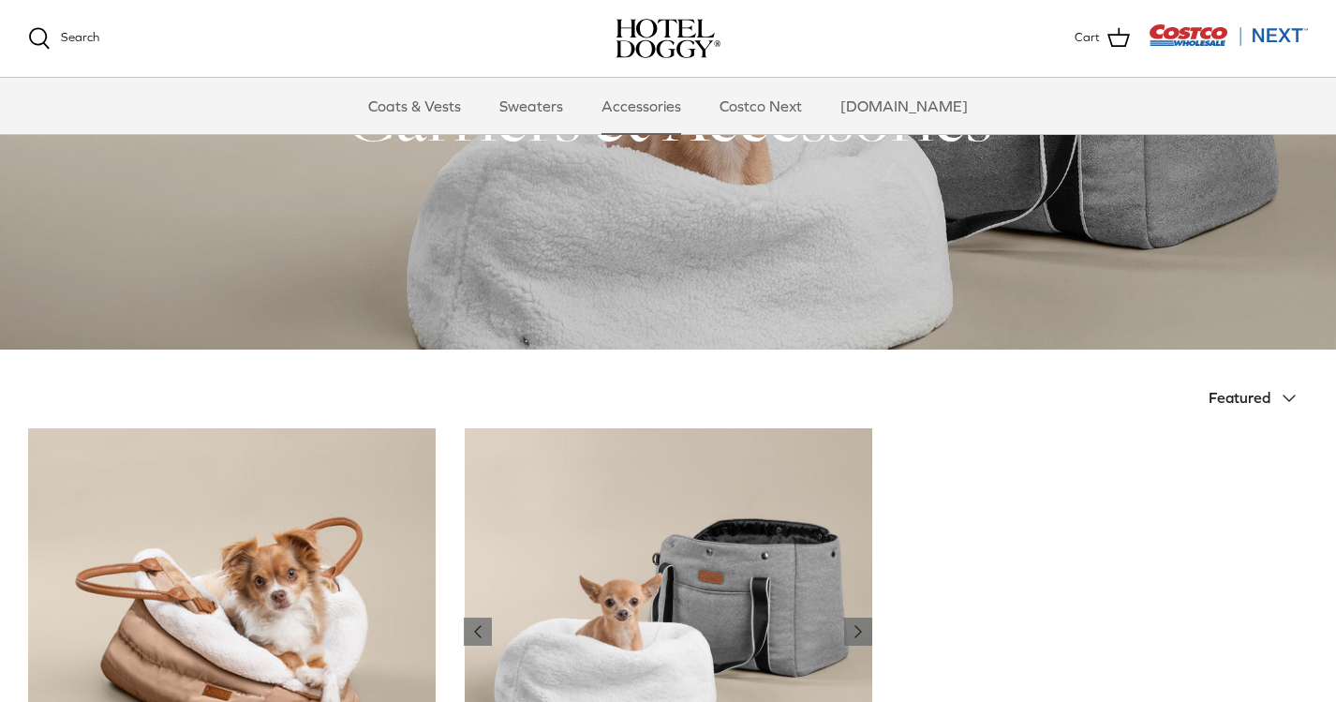
scroll to position [106, 0]
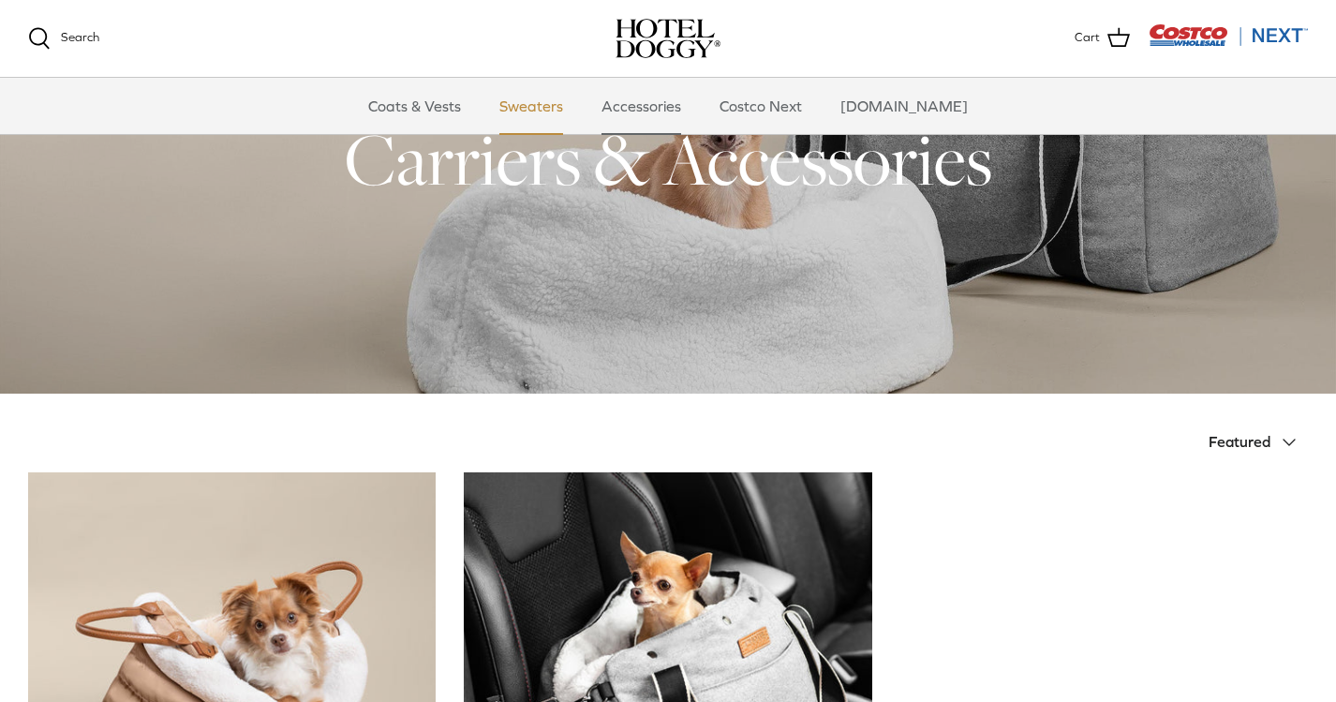
click at [567, 111] on link "Sweaters" at bounding box center [530, 106] width 97 height 56
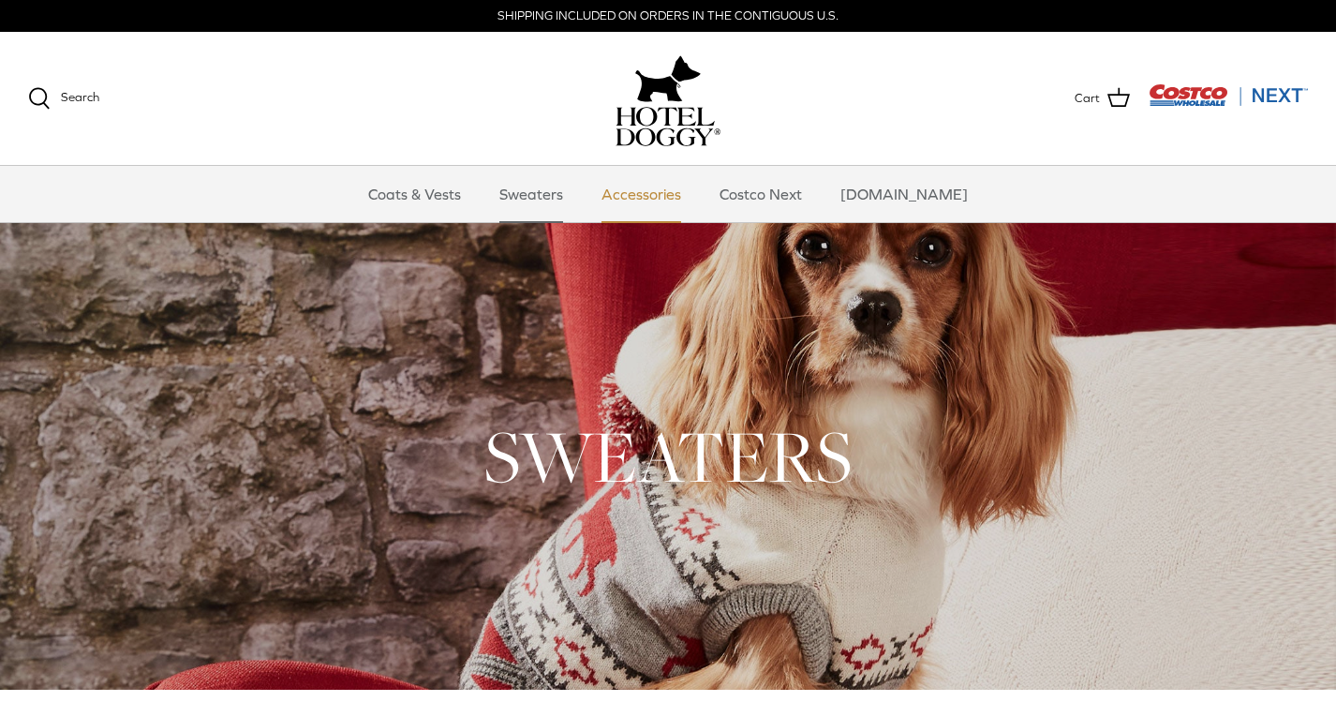
click at [687, 194] on link "Accessories" at bounding box center [640, 194] width 113 height 56
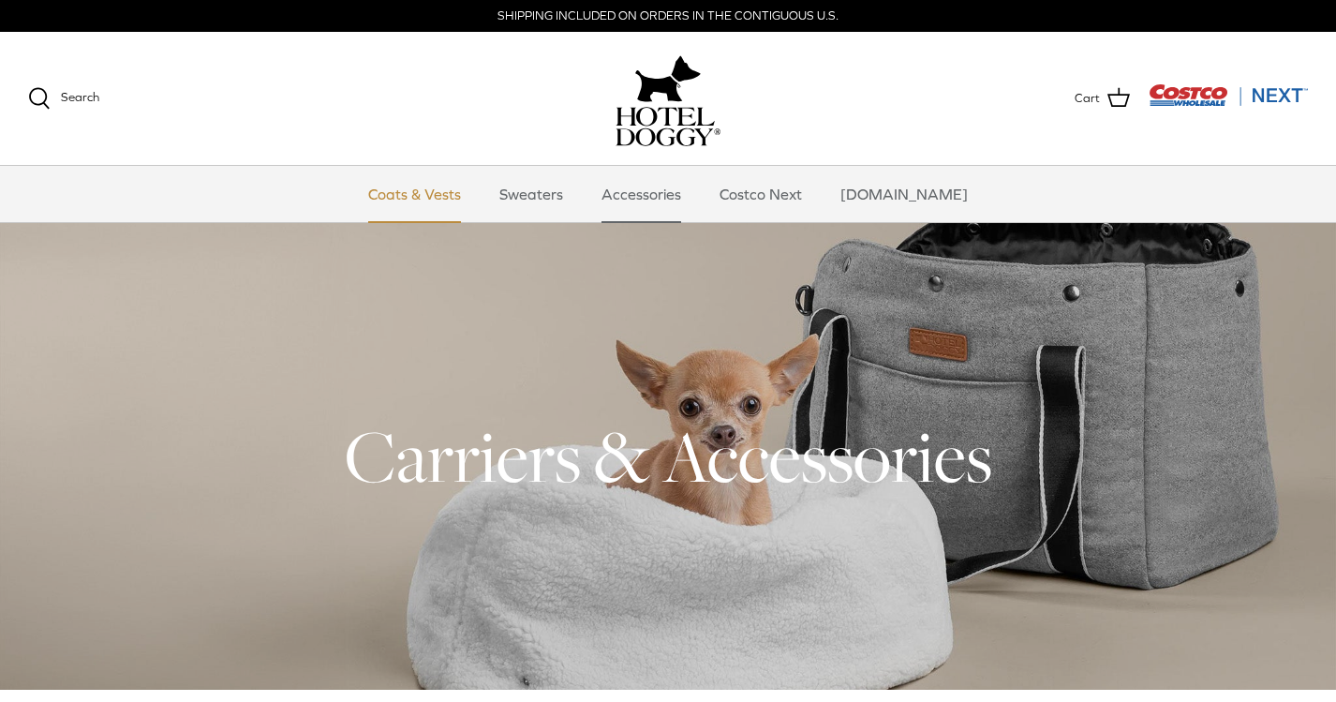
click at [457, 187] on link "Coats & Vests" at bounding box center [414, 194] width 126 height 56
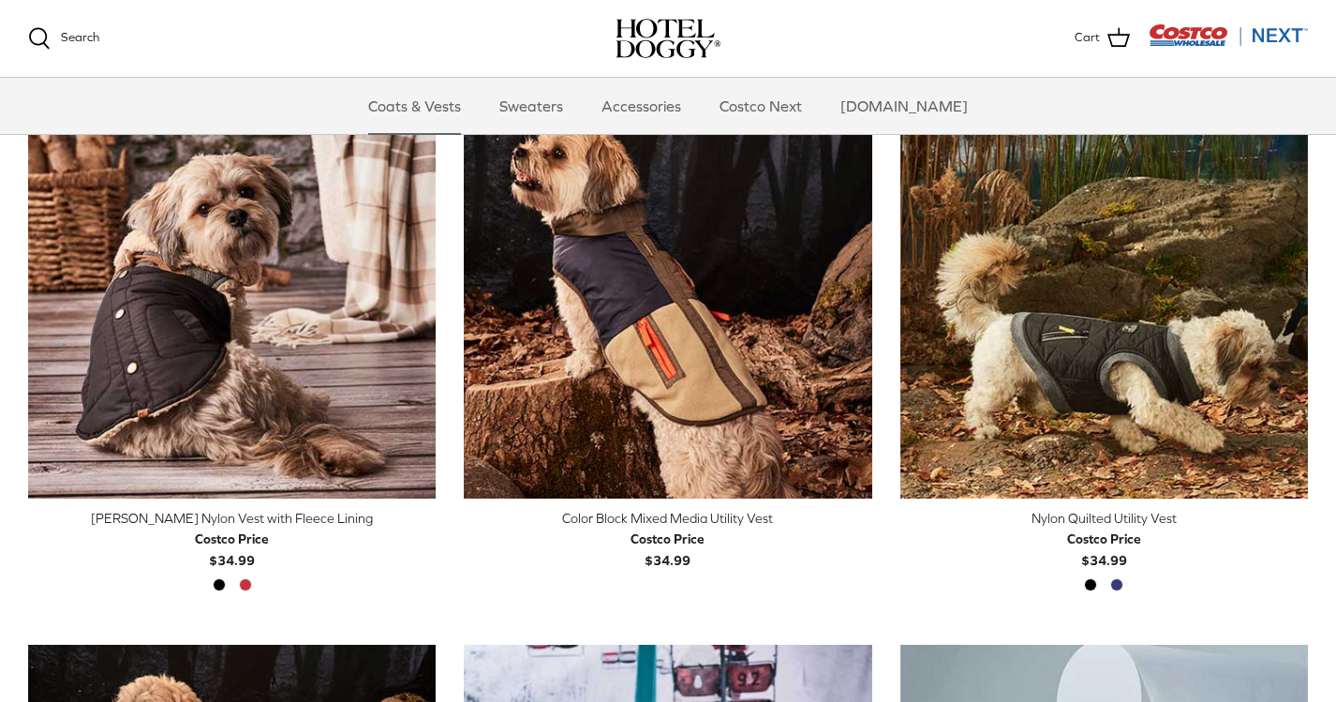
scroll to position [482, 0]
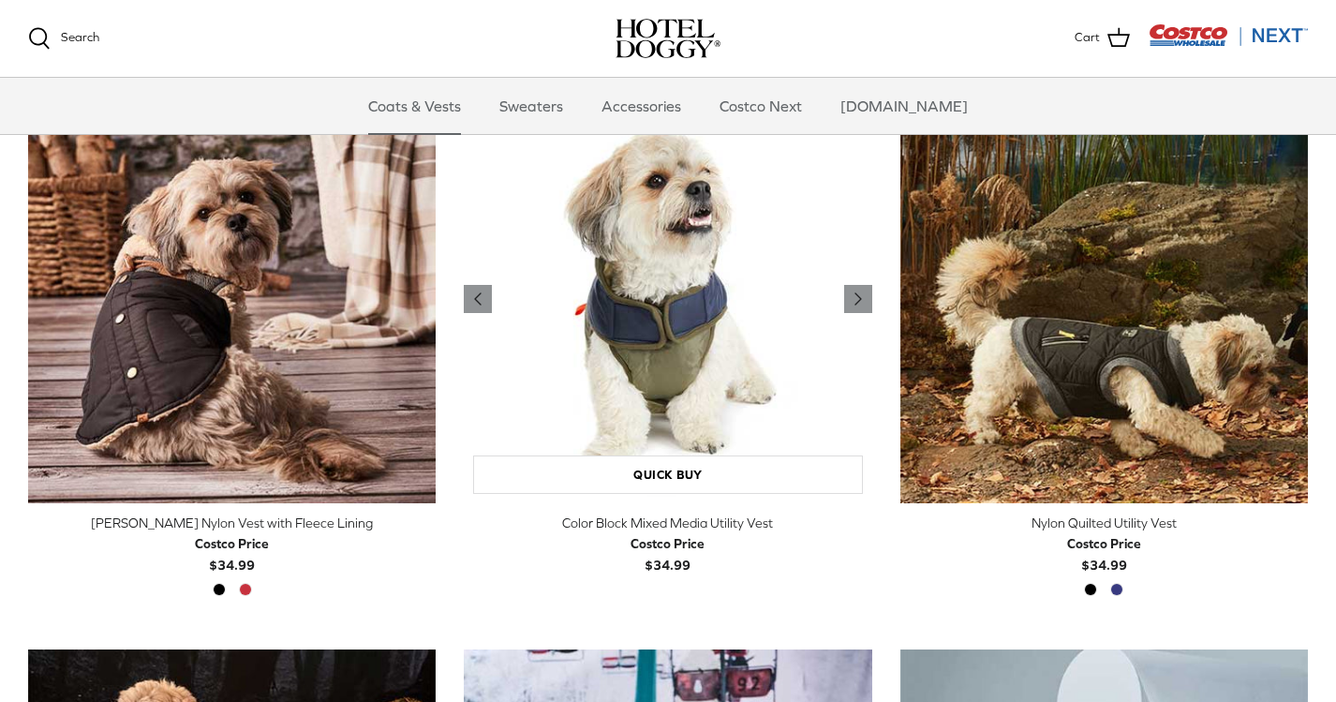
click at [611, 313] on img "Color Block Mixed Media Utility Vest" at bounding box center [667, 299] width 407 height 407
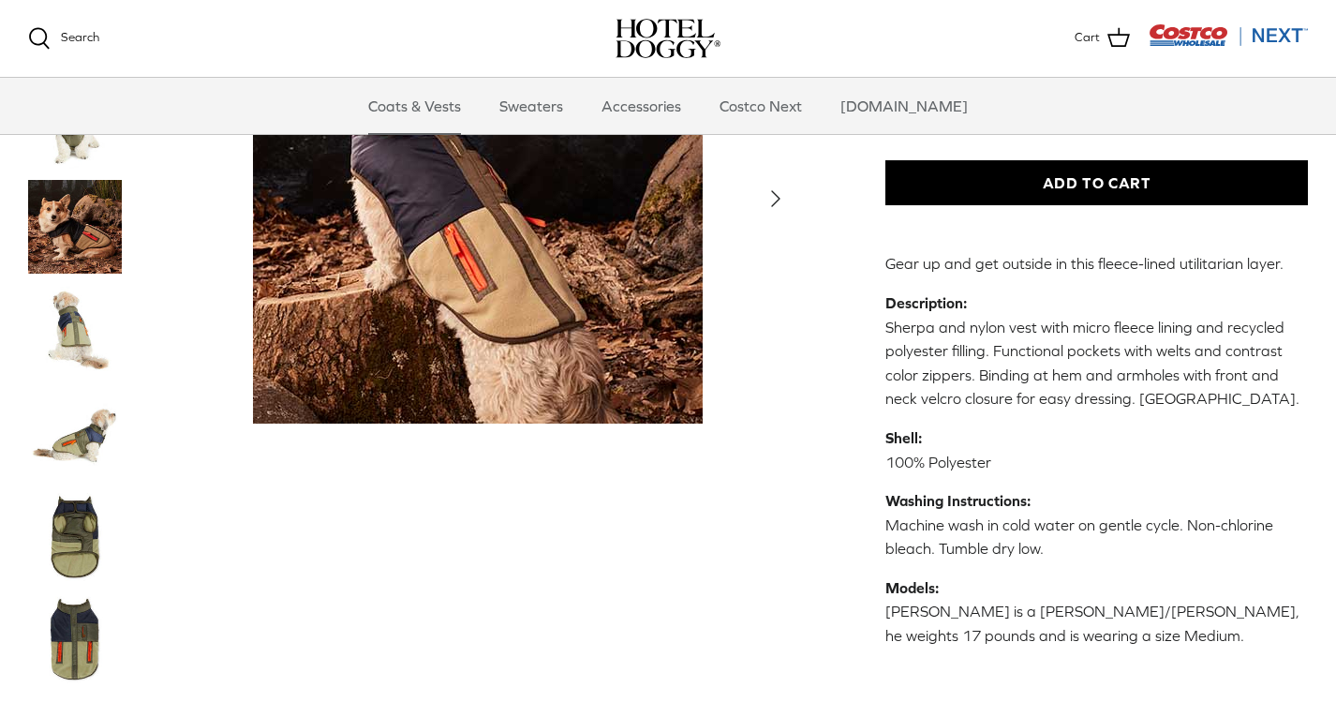
scroll to position [395, 0]
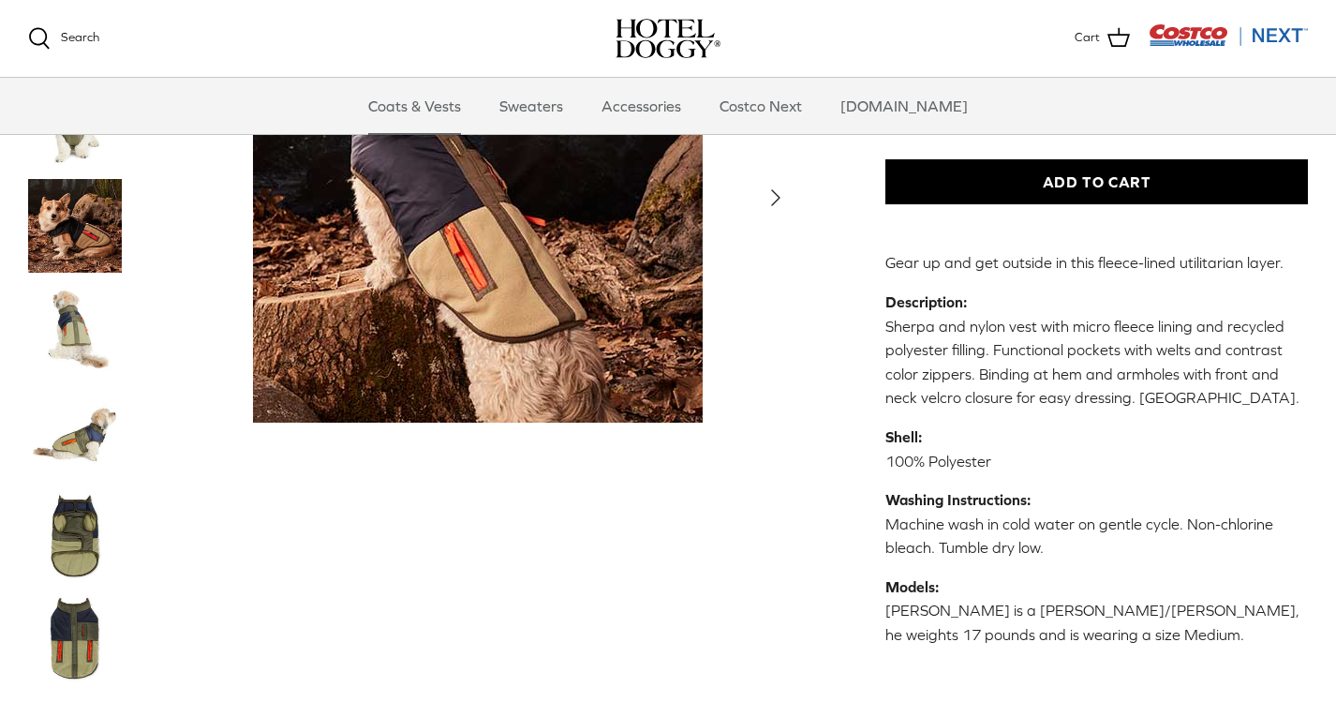
click at [51, 525] on img "Thumbnail Link" at bounding box center [75, 535] width 94 height 94
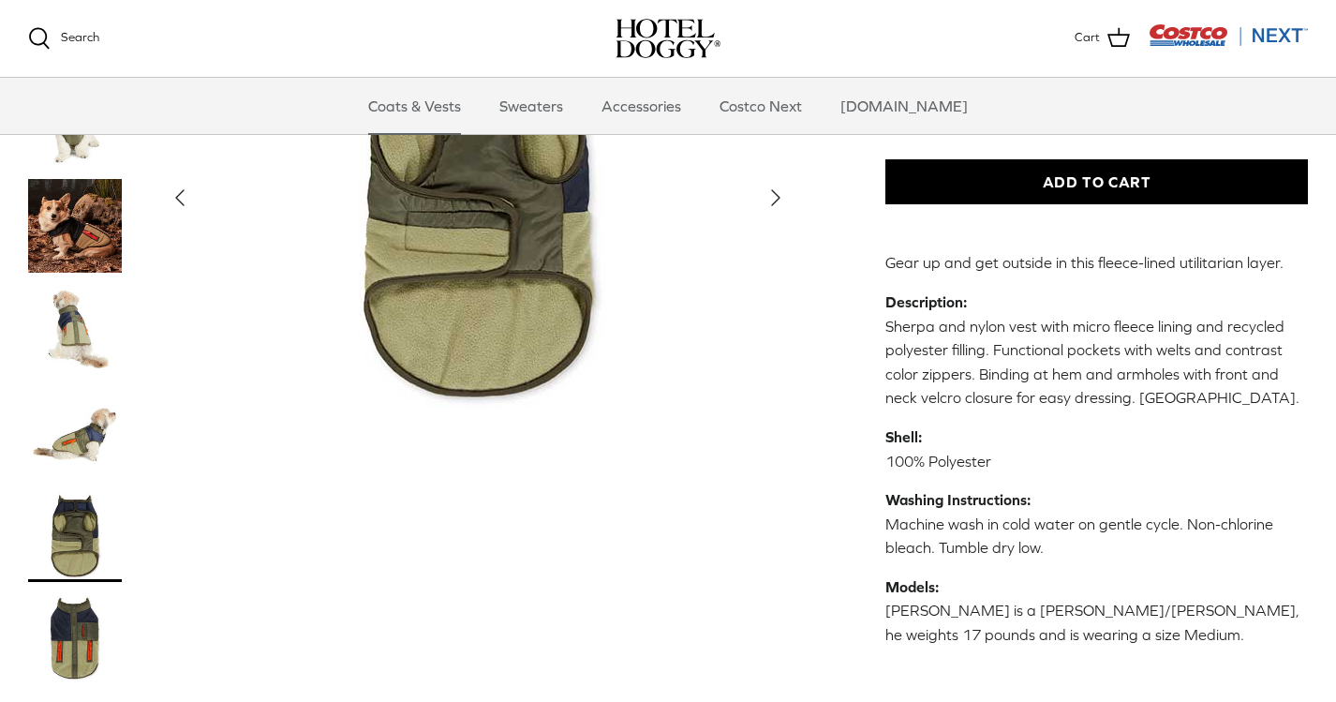
click at [78, 607] on img "Thumbnail Link" at bounding box center [75, 638] width 94 height 94
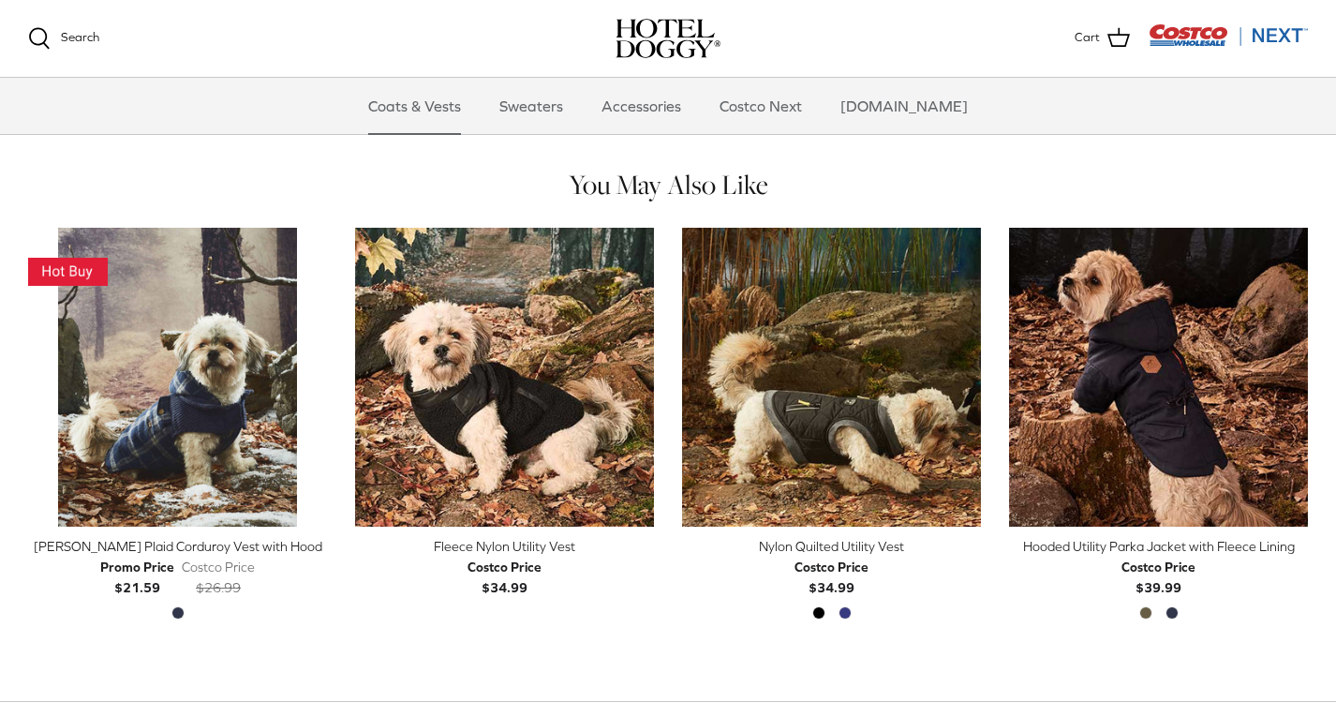
scroll to position [966, 0]
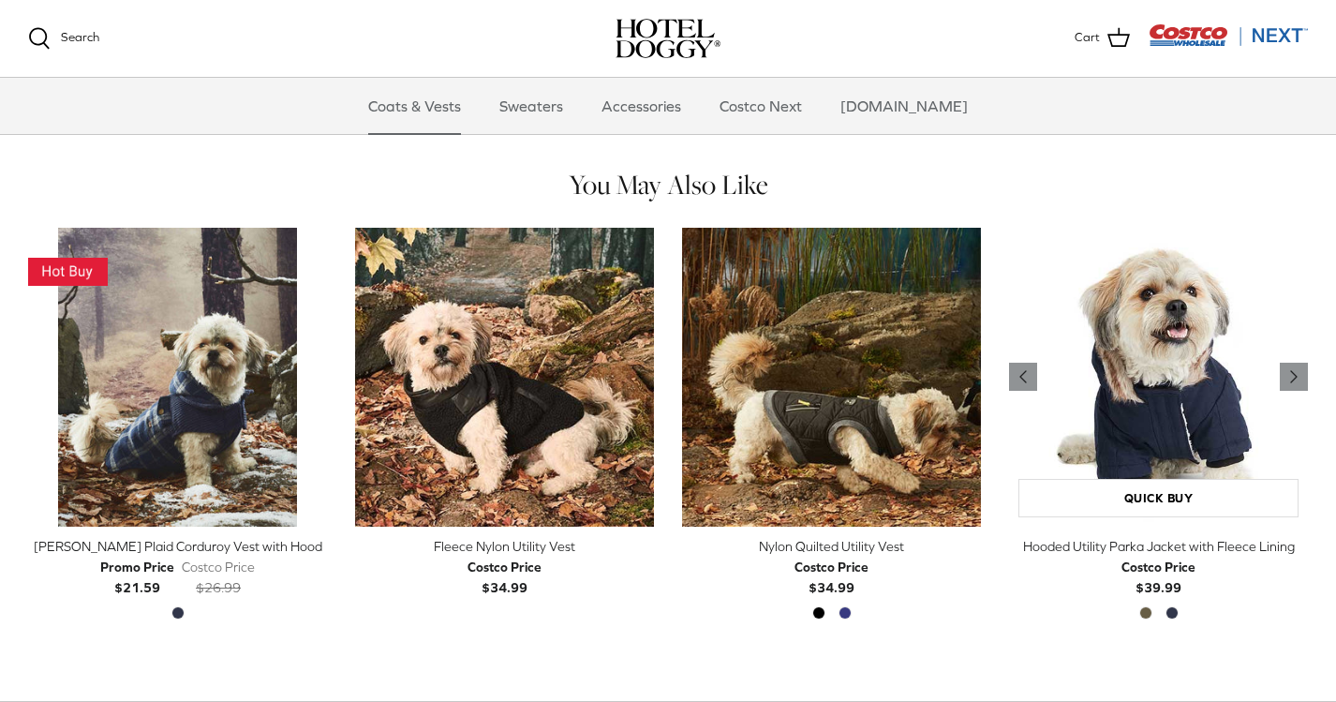
click at [1134, 420] on img "Hooded Utility Parka Jacket with Fleece Lining" at bounding box center [1158, 377] width 299 height 299
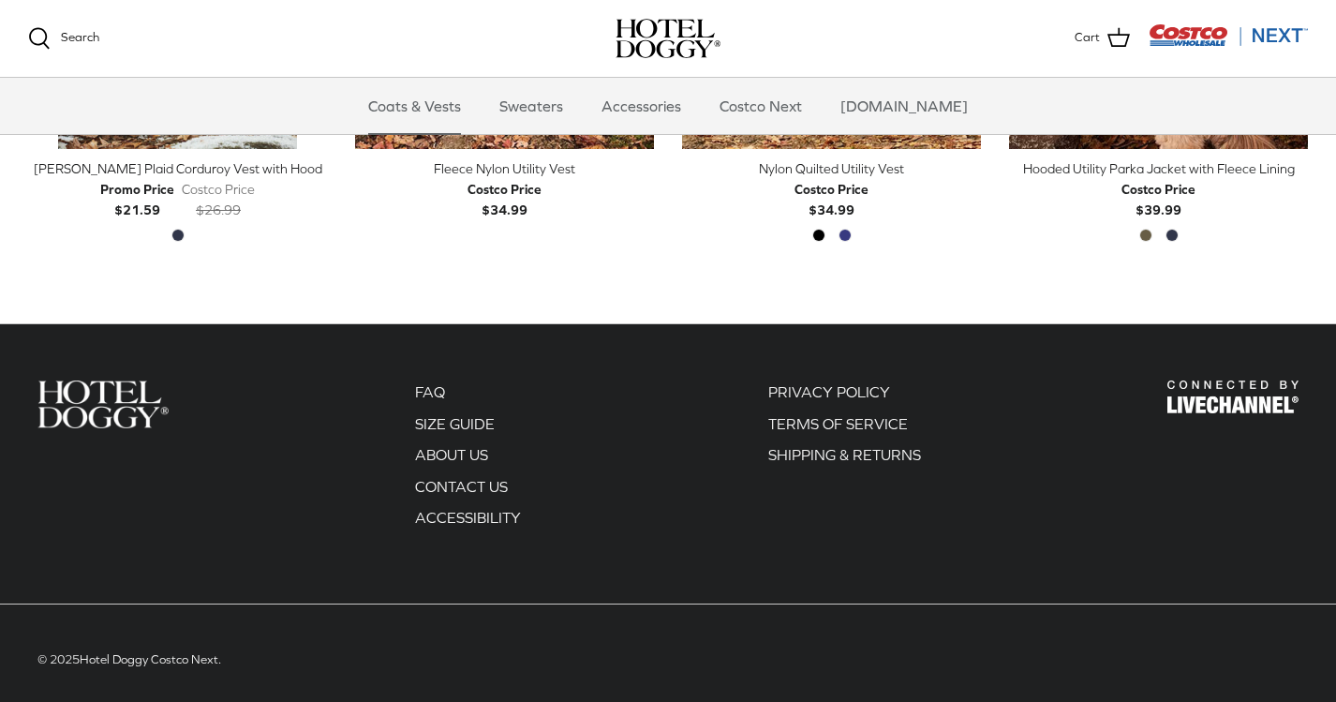
scroll to position [1342, 0]
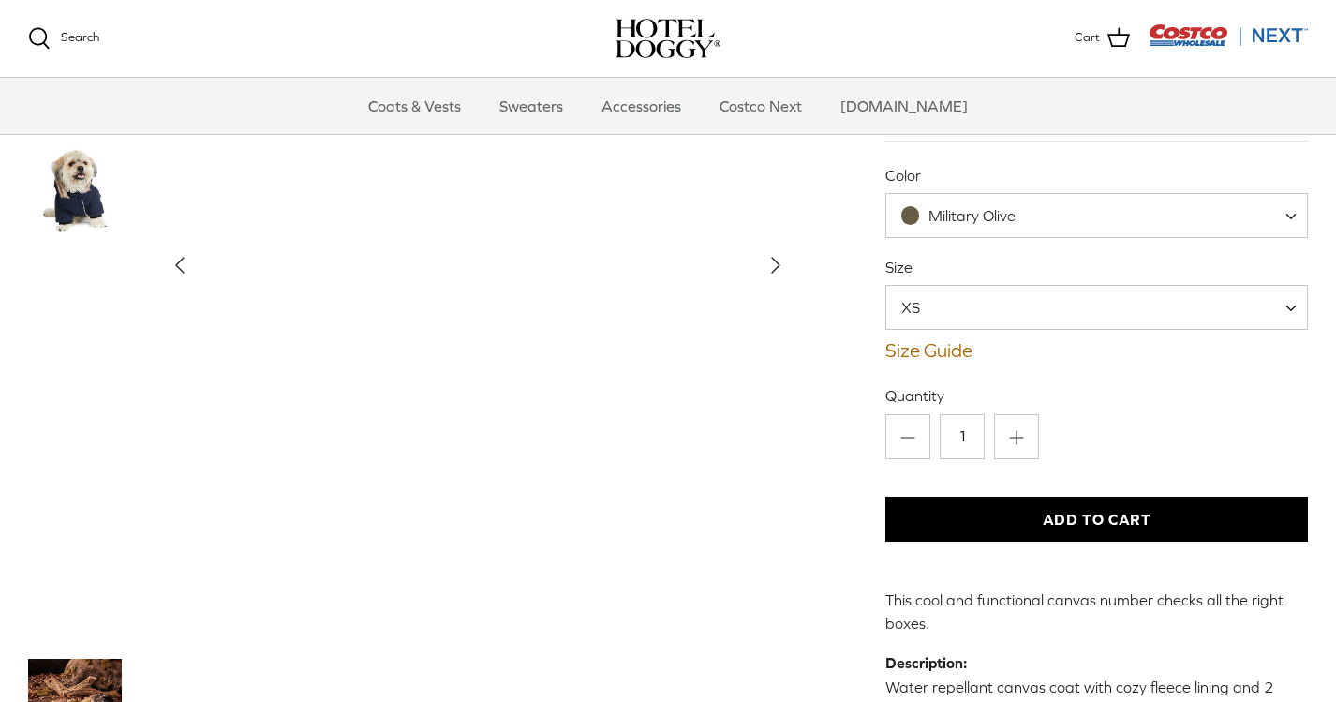
scroll to position [156, 0]
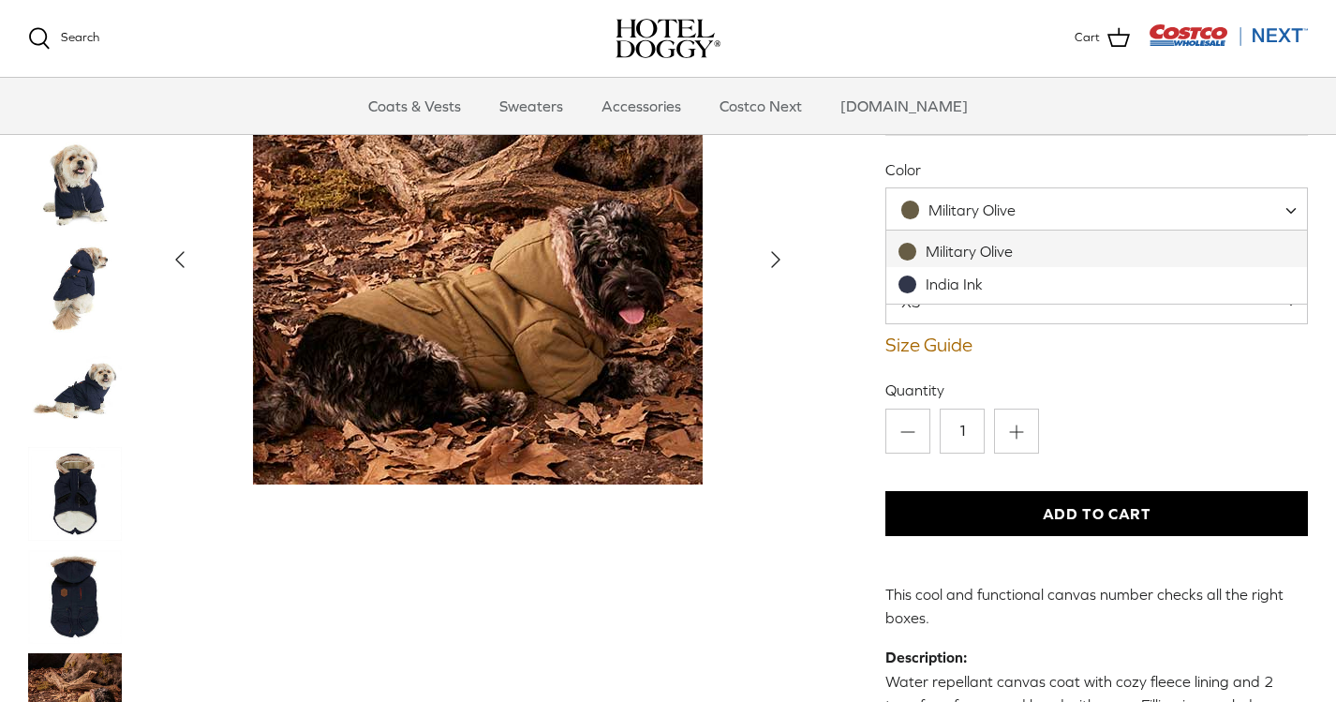
click at [992, 225] on span "Military Olive" at bounding box center [1096, 209] width 422 height 45
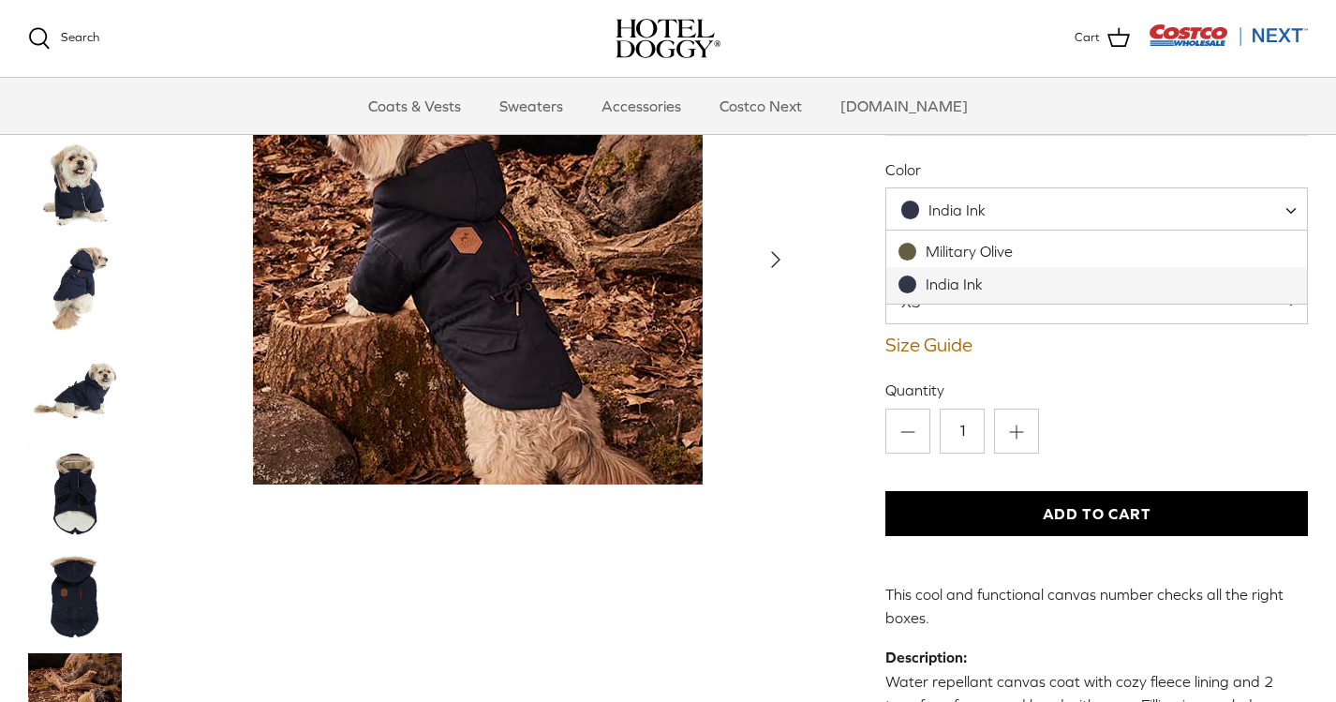
click at [972, 195] on span "India Ink" at bounding box center [1096, 209] width 422 height 45
select select "Military Olive"
